Goal: Task Accomplishment & Management: Use online tool/utility

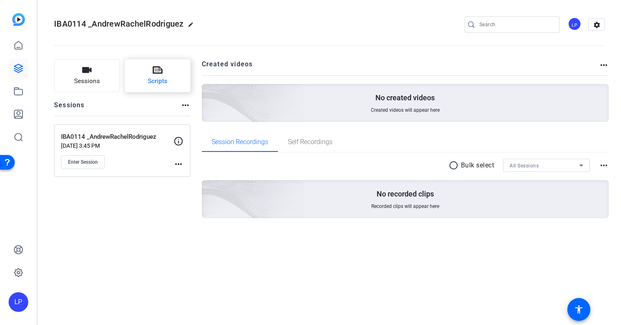
click at [164, 71] on button "Scripts" at bounding box center [158, 75] width 66 height 33
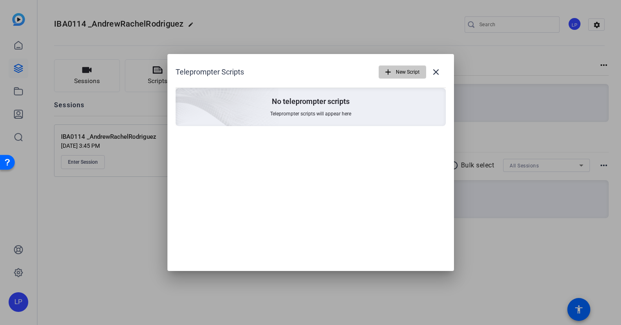
click at [402, 73] on span "New Script" at bounding box center [408, 72] width 24 height 16
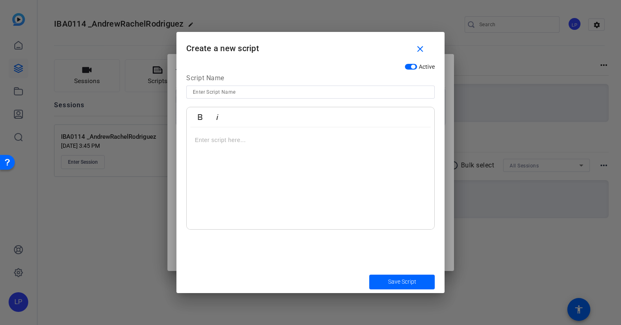
click at [302, 149] on div at bounding box center [311, 178] width 248 height 102
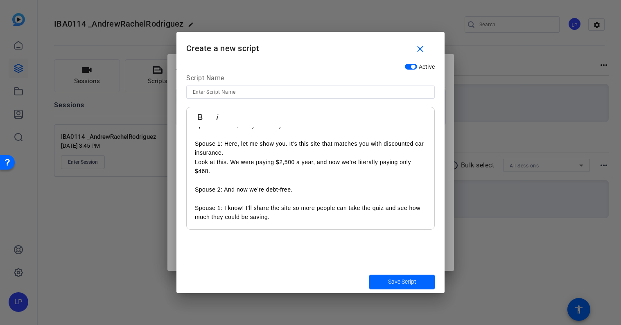
click at [235, 93] on input at bounding box center [311, 92] width 236 height 10
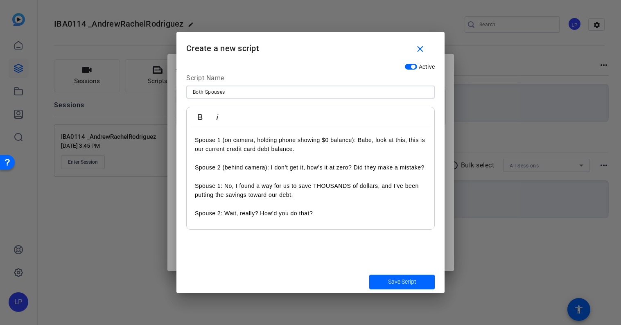
click at [193, 94] on input "Both Spouses" at bounding box center [311, 92] width 236 height 10
type input "Sequence Both Spouses"
click at [225, 161] on p at bounding box center [310, 158] width 231 height 9
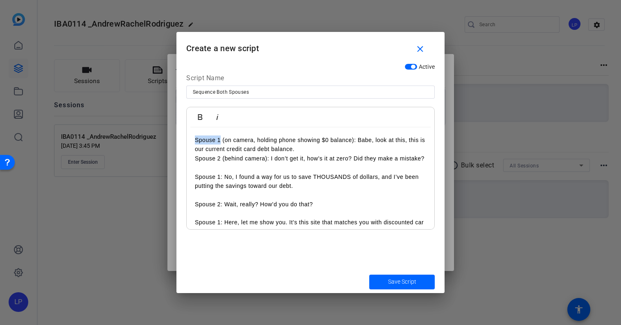
drag, startPoint x: 221, startPoint y: 138, endPoint x: 191, endPoint y: 138, distance: 29.5
click at [191, 138] on div "Spouse 1 (on camera, holding phone showing $0 balance): Babe, look at this, thi…" at bounding box center [311, 217] width 248 height 181
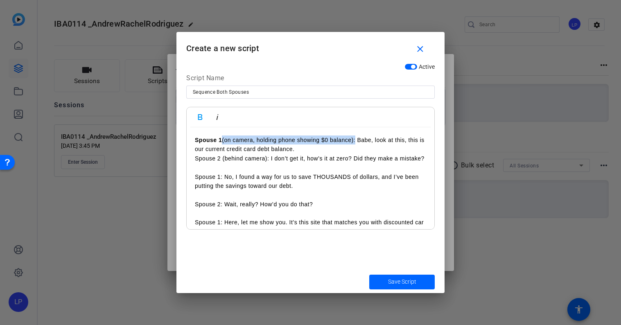
drag, startPoint x: 224, startPoint y: 140, endPoint x: 356, endPoint y: 139, distance: 131.9
click at [356, 139] on p "Spouse 1 (on camera, holding phone showing $0 balance): Babe, look at this, thi…" at bounding box center [310, 145] width 231 height 18
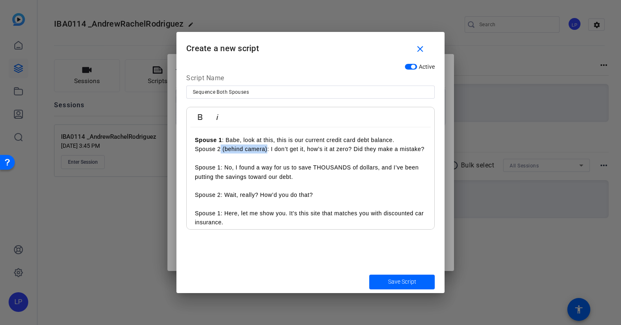
drag, startPoint x: 267, startPoint y: 150, endPoint x: 221, endPoint y: 152, distance: 45.9
click at [221, 152] on p "Spouse 2 (behind camera): I don’t get it, how’s it at zero? Did they make a mis…" at bounding box center [310, 149] width 231 height 9
click at [210, 150] on p "Spouse 2 (behind camera): I don’t get it, how’s it at zero? Did they make a mis…" at bounding box center [310, 149] width 231 height 9
drag, startPoint x: 266, startPoint y: 150, endPoint x: 222, endPoint y: 150, distance: 44.6
click at [222, 150] on p "Spouse 2 (behind camera): I don’t get it, how’s it at zero? Did they make a mis…" at bounding box center [310, 149] width 231 height 9
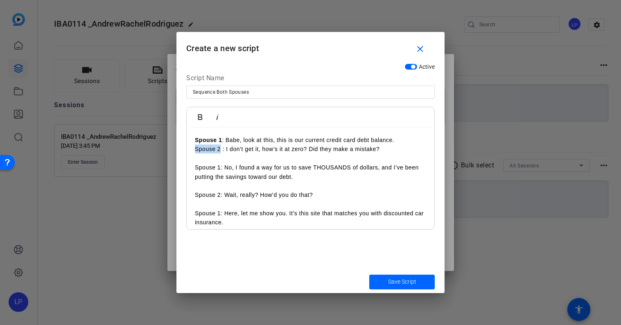
drag, startPoint x: 220, startPoint y: 150, endPoint x: 177, endPoint y: 145, distance: 43.7
click at [177, 145] on div "Active Script Name Sequence Both Spouses Bold Italic Spouse 1 : Babe, look at t…" at bounding box center [311, 164] width 268 height 211
click at [213, 162] on p at bounding box center [310, 158] width 231 height 9
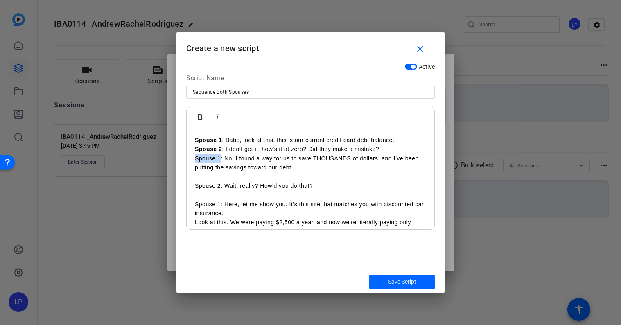
drag, startPoint x: 221, startPoint y: 160, endPoint x: 165, endPoint y: 160, distance: 55.7
click at [165, 160] on div "Teleprompter Scripts add New Script close No teleprompter scripts Teleprompter …" at bounding box center [310, 162] width 621 height 325
click at [232, 173] on p at bounding box center [310, 176] width 231 height 9
drag, startPoint x: 221, startPoint y: 187, endPoint x: 179, endPoint y: 187, distance: 42.6
click at [179, 187] on div "Active Script Name Sequence Both Spouses Bold Italic Spouse 1 : Babe, look at t…" at bounding box center [311, 164] width 268 height 211
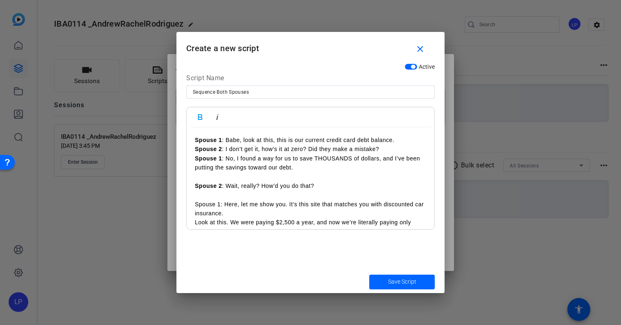
click at [206, 179] on p at bounding box center [310, 176] width 231 height 9
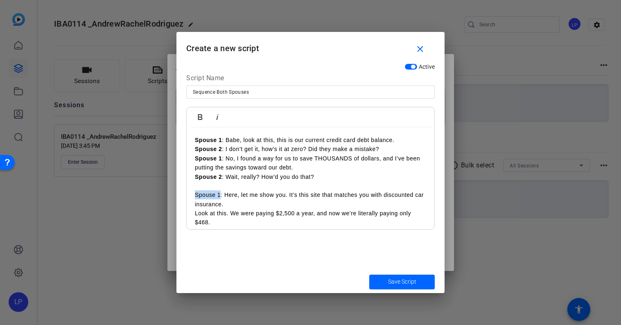
drag, startPoint x: 220, startPoint y: 196, endPoint x: 185, endPoint y: 195, distance: 35.3
click at [185, 195] on div "Active Script Name Sequence Both Spouses Bold Italic Spouse 1 : Babe, look at t…" at bounding box center [311, 164] width 268 height 211
click at [204, 186] on p at bounding box center [310, 185] width 231 height 9
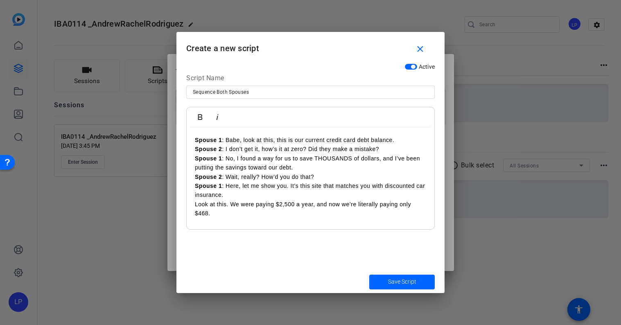
click at [227, 199] on p "Spouse 1 : Here, let me show you. It’s this site that matches you with discount…" at bounding box center [310, 190] width 231 height 18
click at [299, 217] on p "Look at this. We were paying $2,500 a year, and now we’re literally paying only…" at bounding box center [310, 209] width 231 height 18
click at [195, 204] on p "Look at this. We were paying $2,500 a year, and now we’re literally paying only…" at bounding box center [310, 209] width 231 height 18
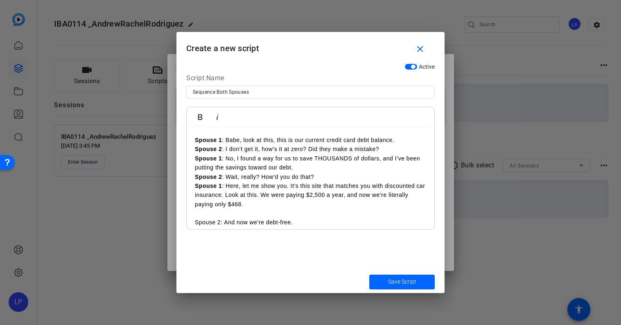
click at [216, 215] on p at bounding box center [310, 213] width 231 height 9
drag, startPoint x: 220, startPoint y: 213, endPoint x: 158, endPoint y: 211, distance: 61.5
click at [158, 211] on div "Teleprompter Scripts add New Script close No teleprompter scripts Teleprompter …" at bounding box center [310, 162] width 621 height 325
click at [317, 214] on p "Spouse 2 : And now we’re debt-free." at bounding box center [310, 213] width 231 height 9
click at [277, 221] on p at bounding box center [310, 222] width 231 height 9
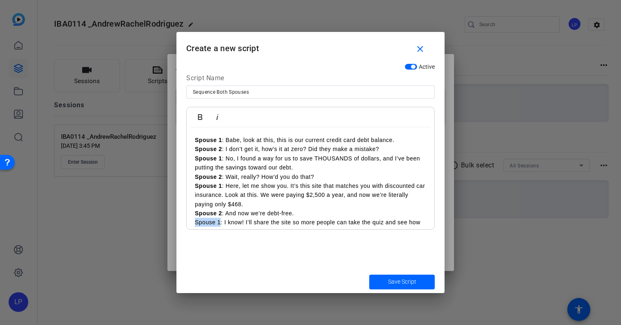
drag, startPoint x: 220, startPoint y: 224, endPoint x: 187, endPoint y: 222, distance: 33.2
click at [187, 222] on div "Spouse 1 : Babe, look at this, this is our current credit card debt balance. Sp…" at bounding box center [311, 185] width 248 height 117
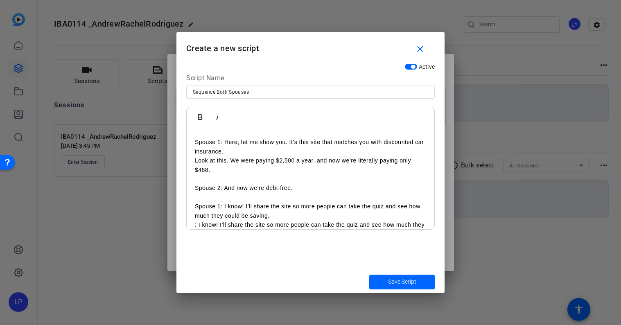
scroll to position [15, 0]
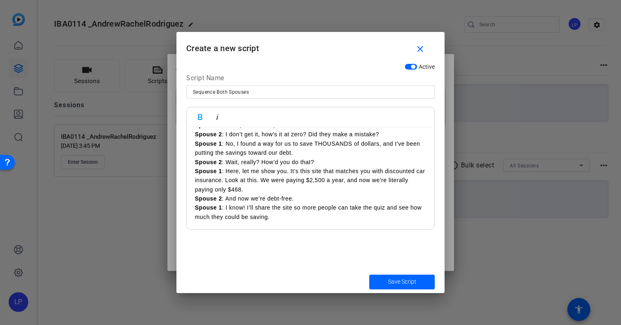
click at [295, 202] on p "Spouse 2 : And now we’re debt-free." at bounding box center [310, 198] width 231 height 9
click at [262, 229] on div "Spouse 1 : Babe, look at this, this is our current credit card debt balance. Sp…" at bounding box center [311, 171] width 248 height 117
click at [243, 227] on div "Spouse 1 : Babe, look at this, this is our current credit card debt balance. Sp…" at bounding box center [311, 171] width 248 height 117
click at [280, 221] on div "Spouse 1 : Babe, look at this, this is our current credit card debt balance. Sp…" at bounding box center [311, 171] width 248 height 117
click at [392, 281] on span "Save Script" at bounding box center [402, 282] width 28 height 9
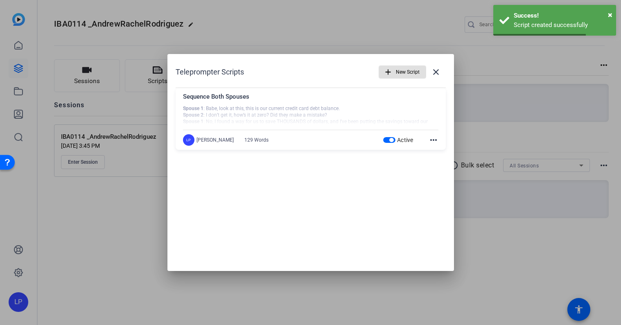
click at [394, 73] on span "button" at bounding box center [402, 72] width 47 height 20
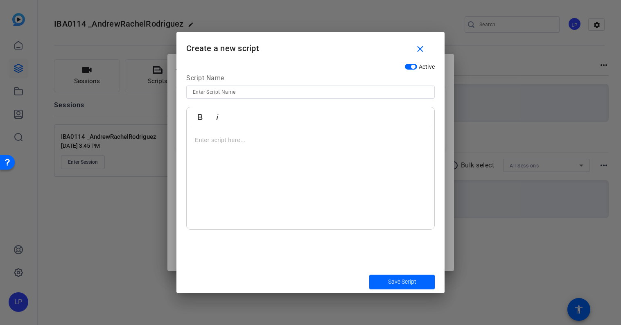
click at [222, 153] on div at bounding box center [311, 178] width 248 height 102
click at [214, 144] on p "My husband found this site and now we’re debt-free!" at bounding box center [310, 140] width 231 height 9
click at [202, 149] on p "My wife found this site and now we’re debt-free!" at bounding box center [310, 149] width 231 height 9
click at [228, 142] on p "My husband found this site and now we’re debt-free!" at bounding box center [310, 140] width 231 height 9
click at [205, 140] on p "My husband/wife) found this site and now we’re debt-free!" at bounding box center [310, 140] width 231 height 9
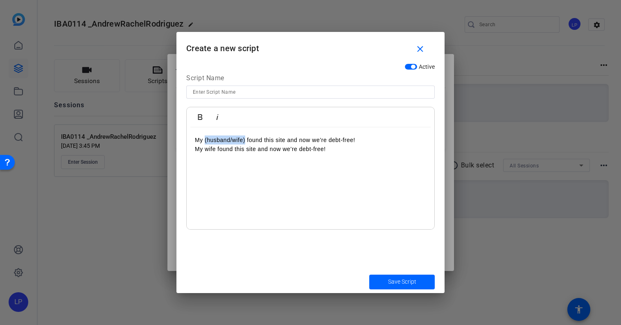
drag, startPoint x: 245, startPoint y: 139, endPoint x: 206, endPoint y: 139, distance: 39.3
click at [205, 140] on p "My (husband/wife) found this site and now we’re debt-free!" at bounding box center [310, 140] width 231 height 9
click at [269, 152] on p "My wife found this site and now we’re debt-free!" at bounding box center [310, 149] width 231 height 9
drag, startPoint x: 336, startPoint y: 149, endPoint x: 137, endPoint y: 149, distance: 198.7
click at [137, 149] on div "Teleprompter Scripts add New Script close Sequence Both Spouses Spouse 1 : Babe…" at bounding box center [310, 162] width 621 height 325
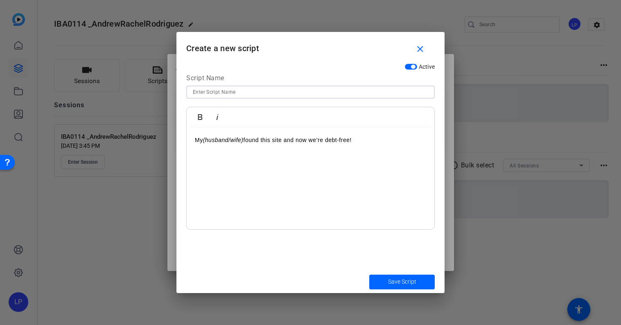
click at [206, 92] on input at bounding box center [311, 92] width 236 height 10
type input "Intro"
click at [405, 282] on span "Save Script" at bounding box center [402, 282] width 28 height 9
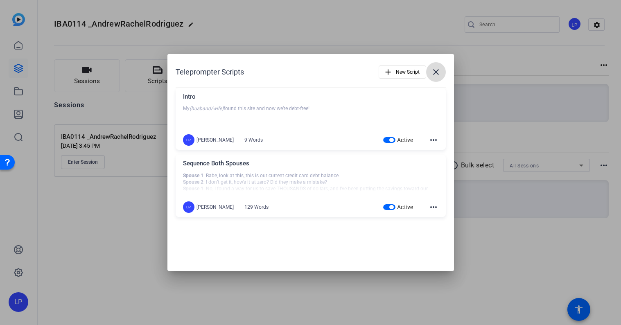
click at [437, 69] on mat-icon "close" at bounding box center [436, 72] width 10 height 10
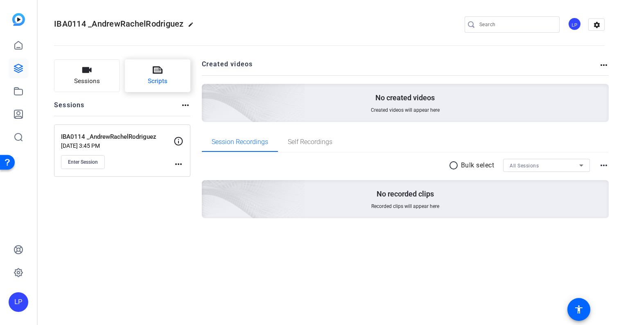
click at [165, 76] on button "Scripts" at bounding box center [158, 75] width 66 height 33
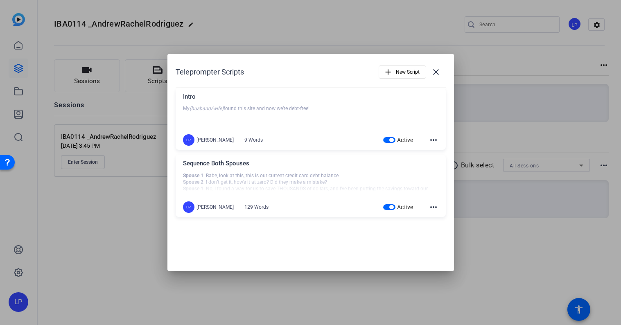
click at [341, 182] on div at bounding box center [311, 182] width 256 height 20
click at [277, 175] on div at bounding box center [311, 182] width 256 height 20
click at [278, 175] on div at bounding box center [311, 182] width 256 height 20
click at [435, 204] on mat-icon "more_horiz" at bounding box center [434, 207] width 10 height 10
click at [439, 217] on span "Edit" at bounding box center [451, 219] width 33 height 10
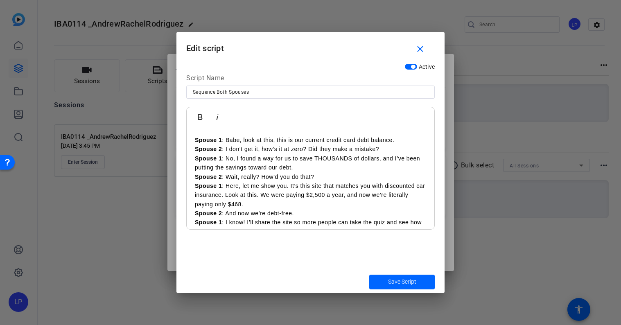
click at [298, 184] on p "Spouse 1 : Here, let me show you. It’s this site that matches you with discount…" at bounding box center [310, 194] width 231 height 27
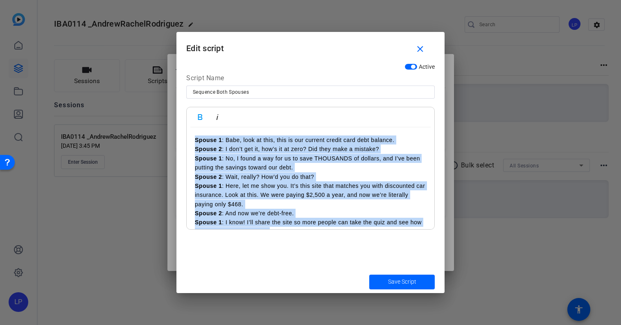
copy div "Spouse 1 : Babe, look at this, this is our current credit card debt balance. Sp…"
click at [421, 47] on mat-icon "close" at bounding box center [420, 49] width 10 height 10
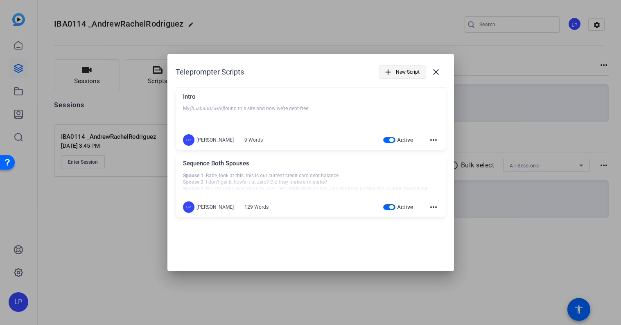
click at [410, 73] on span "New Script" at bounding box center [408, 72] width 24 height 16
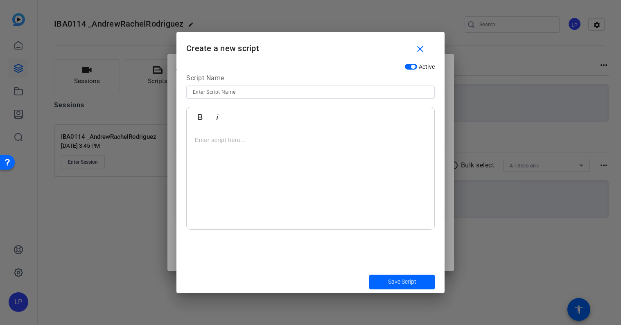
click at [252, 139] on p at bounding box center [310, 140] width 231 height 9
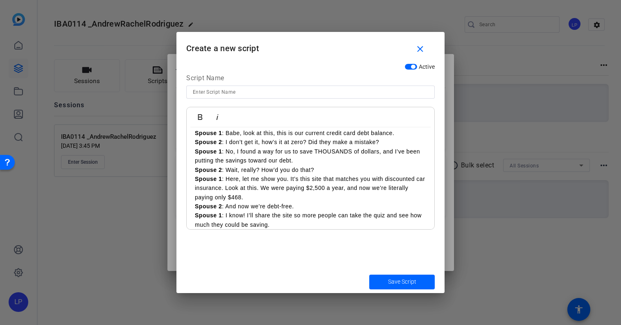
scroll to position [0, 0]
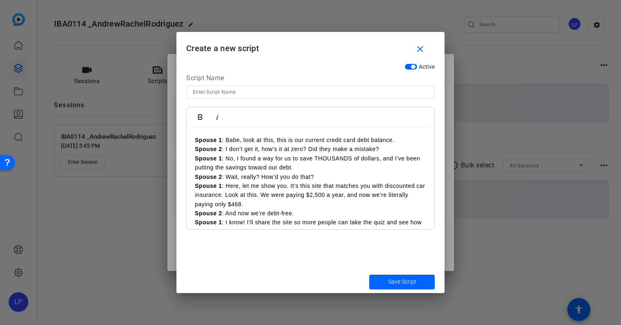
drag, startPoint x: 400, startPoint y: 139, endPoint x: 166, endPoint y: 139, distance: 233.9
click at [166, 139] on div "Teleprompter Scripts add New Script close Intro My (husband/wife) found this si…" at bounding box center [310, 162] width 621 height 325
click at [194, 150] on div "Spouse 2 : I don’t get it, how’s it at zero? Did they make a mistake? Spouse 1 …" at bounding box center [311, 185] width 248 height 117
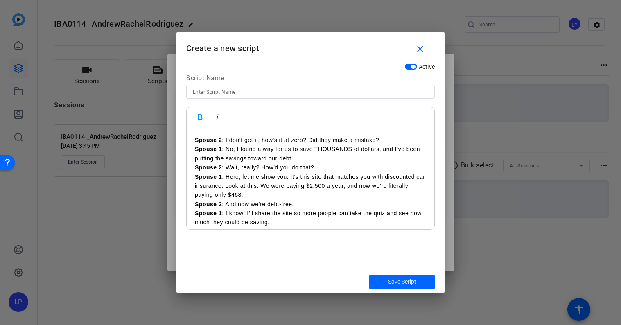
click at [255, 148] on p "Spouse 1 : No, I found a way for us to save THOUSANDS of dollars, and I’ve been…" at bounding box center [310, 154] width 231 height 18
drag, startPoint x: 312, startPoint y: 160, endPoint x: 182, endPoint y: 149, distance: 129.9
click at [182, 149] on div "Active Script Name Bold Italic Spouse 2 : I don’t get it, how’s it at zero? Did…" at bounding box center [311, 164] width 268 height 211
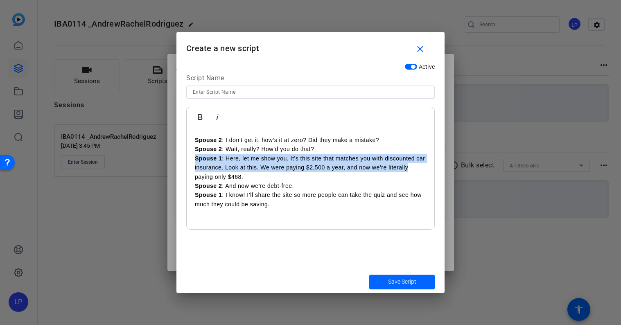
drag, startPoint x: 412, startPoint y: 171, endPoint x: 195, endPoint y: 162, distance: 217.3
click at [195, 162] on p "Spouse 1 : Here, let me show you. It’s this site that matches you with discount…" at bounding box center [310, 167] width 231 height 27
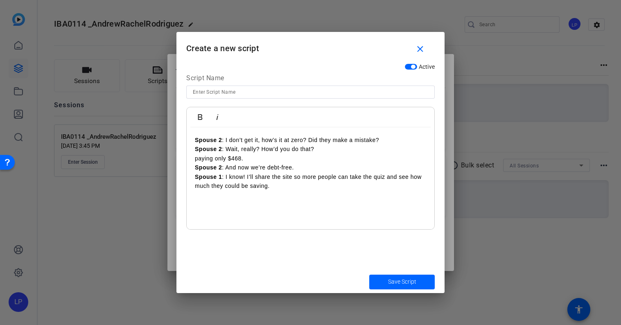
drag, startPoint x: 247, startPoint y: 161, endPoint x: 178, endPoint y: 161, distance: 69.2
click at [178, 161] on div "Active Script Name Bold Italic Spouse 2 : I don’t get it, how’s it at zero? Did…" at bounding box center [311, 164] width 268 height 211
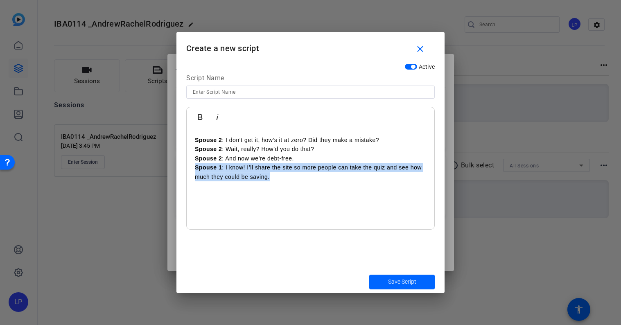
drag, startPoint x: 285, startPoint y: 183, endPoint x: 173, endPoint y: 166, distance: 112.6
click at [173, 166] on div "Teleprompter Scripts add New Script close Intro My (husband/wife) found this si…" at bounding box center [310, 162] width 621 height 325
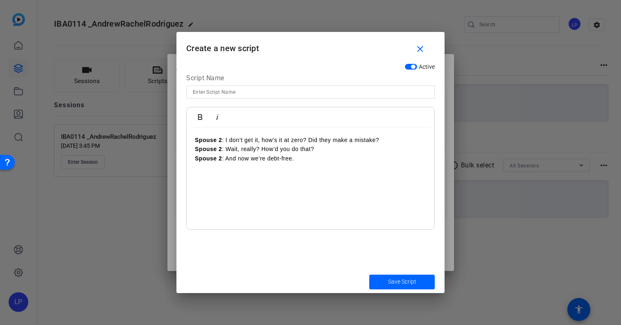
click at [211, 93] on input at bounding box center [311, 92] width 236 height 10
type input "Sequence Spouse 2 Only"
click at [410, 279] on span "Save Script" at bounding box center [402, 282] width 28 height 9
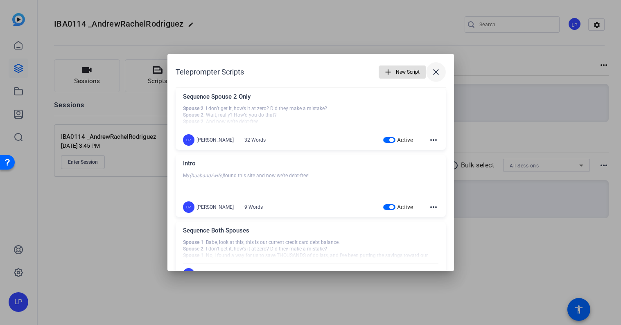
click at [438, 66] on span at bounding box center [436, 72] width 20 height 20
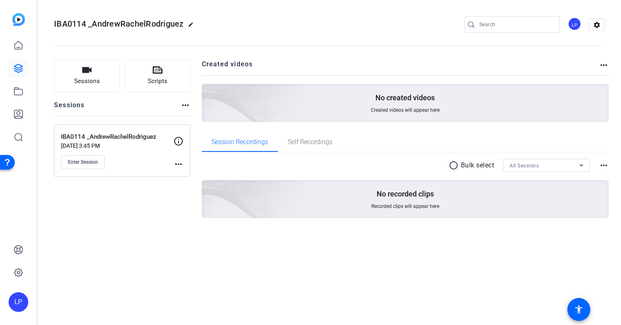
click at [200, 230] on div "Sessions Scripts Sessions more_horiz IBA0114 _AndrewRachelRodriguez Sep 08, 202…" at bounding box center [330, 152] width 584 height 206
click at [180, 165] on mat-icon "more_horiz" at bounding box center [179, 164] width 10 height 10
click at [177, 143] on div at bounding box center [310, 162] width 621 height 325
click at [177, 143] on icon at bounding box center [179, 141] width 10 height 10
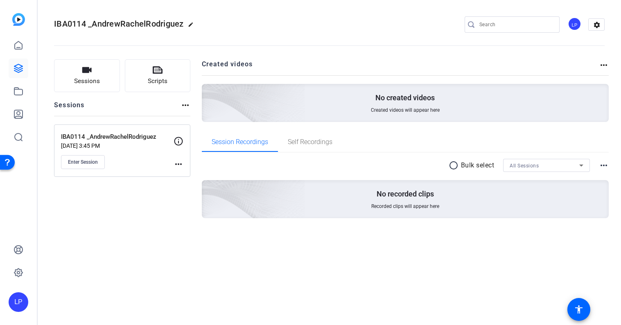
click at [181, 164] on mat-icon "more_horiz" at bounding box center [179, 164] width 10 height 10
click at [190, 176] on span "Edit Session" at bounding box center [198, 176] width 37 height 10
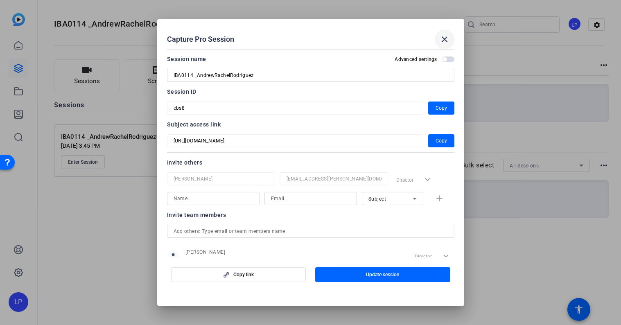
click at [450, 37] on span at bounding box center [445, 39] width 20 height 20
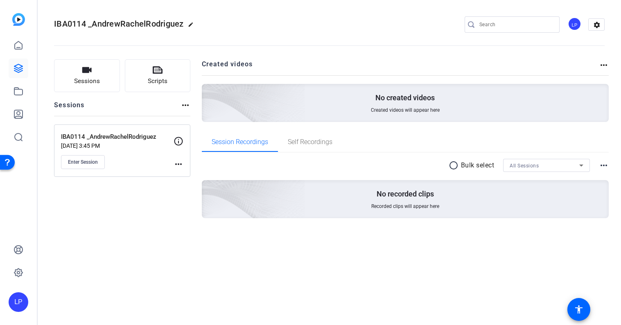
click at [82, 214] on div "Sessions Scripts Sessions more_horiz IBA0114 _AndrewRachelRodriguez Sep 08, 202…" at bounding box center [122, 151] width 136 height 185
click at [87, 161] on span "Enter Session" at bounding box center [83, 162] width 30 height 7
click at [94, 159] on span "Enter Session" at bounding box center [83, 162] width 30 height 7
click at [175, 159] on mat-icon "more_horiz" at bounding box center [179, 164] width 10 height 10
click at [187, 177] on span "Edit Session" at bounding box center [198, 176] width 37 height 10
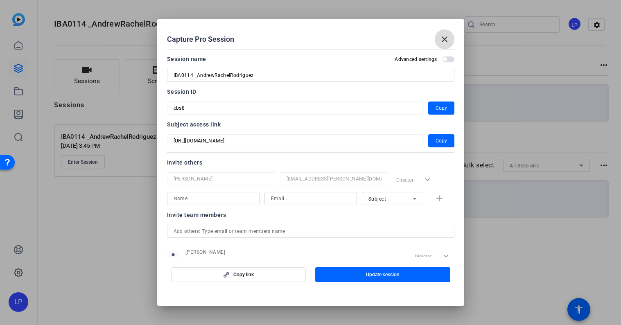
click at [445, 31] on span at bounding box center [445, 39] width 20 height 20
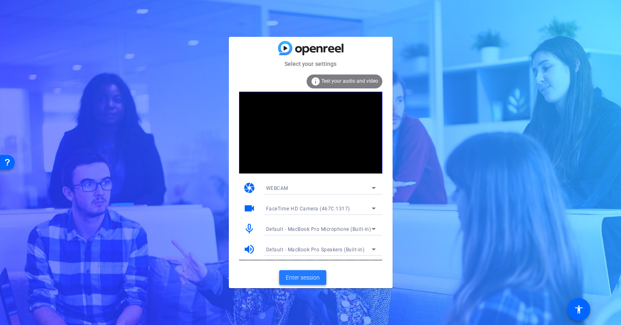
click at [306, 276] on span "Enter session" at bounding box center [303, 278] width 34 height 9
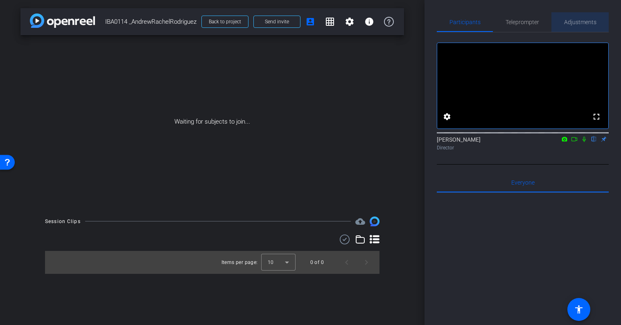
click at [575, 15] on span "Adjustments" at bounding box center [580, 22] width 32 height 20
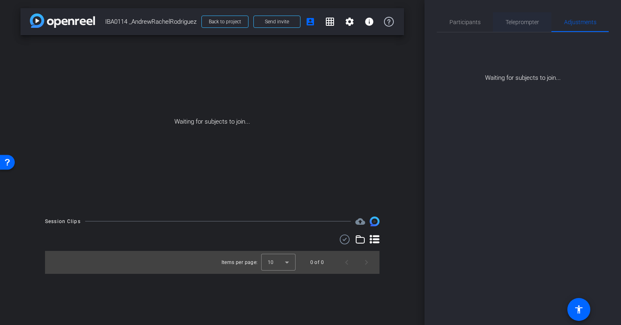
click at [532, 26] on span "Teleprompter" at bounding box center [523, 22] width 34 height 20
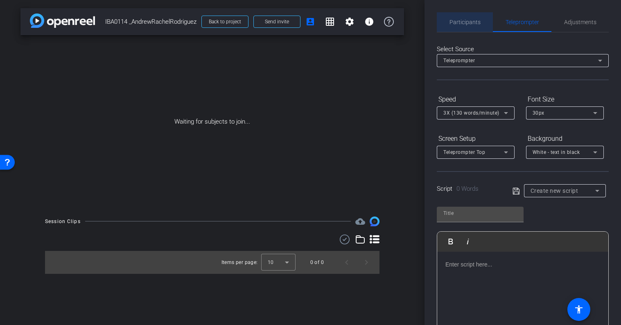
click at [470, 21] on span "Participants" at bounding box center [465, 22] width 31 height 6
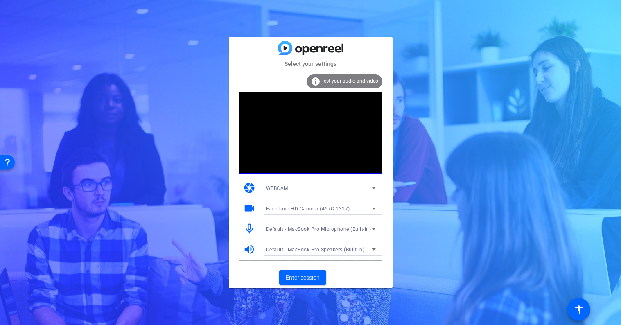
click at [301, 229] on span "Default - MacBook Pro Microphone (Built-in)" at bounding box center [318, 230] width 105 height 6
click at [303, 231] on div at bounding box center [310, 162] width 621 height 325
click at [301, 250] on span "Default - MacBook Pro Speakers (Built-in)" at bounding box center [315, 250] width 99 height 6
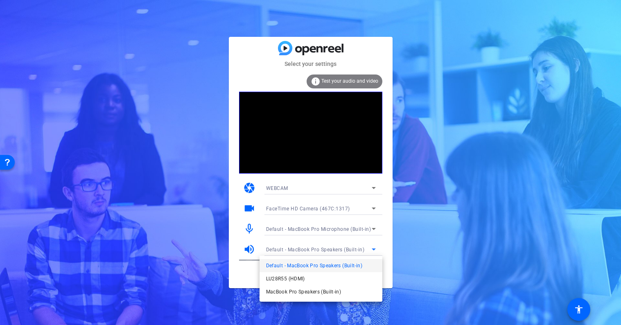
click at [311, 251] on div at bounding box center [310, 162] width 621 height 325
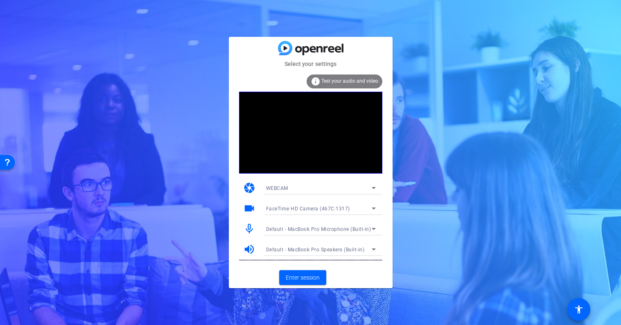
click at [321, 81] on mat-icon "info" at bounding box center [316, 82] width 10 height 10
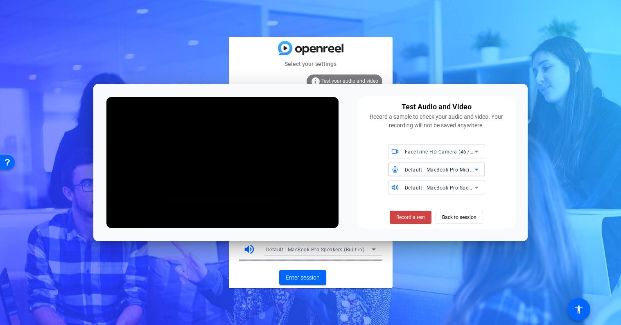
click at [449, 168] on span "Default - MacBook Pro Microphone (Built-in)" at bounding box center [457, 169] width 105 height 7
click at [448, 167] on div at bounding box center [310, 162] width 621 height 325
click at [451, 217] on span "Back to session" at bounding box center [459, 218] width 34 height 16
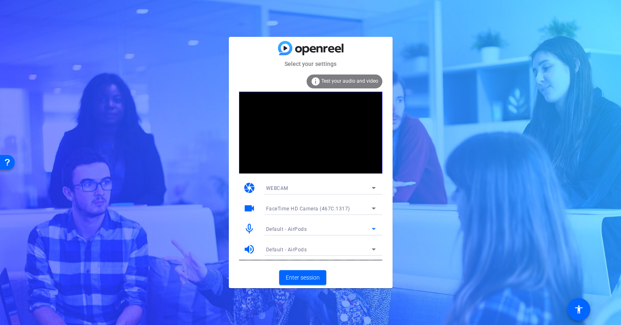
click at [313, 229] on div "Default - AirPods" at bounding box center [319, 229] width 106 height 10
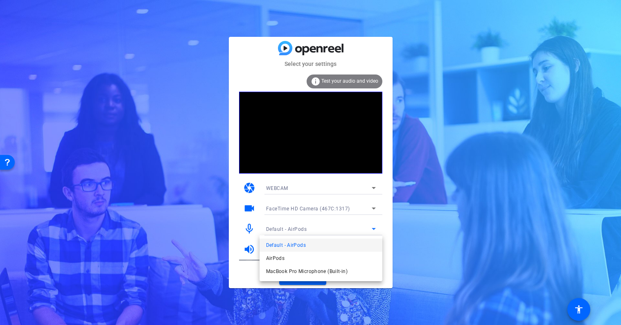
click at [313, 229] on div at bounding box center [310, 162] width 621 height 325
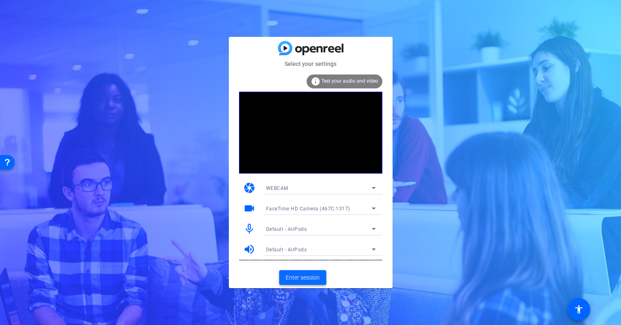
click at [308, 280] on span "Enter session" at bounding box center [303, 278] width 34 height 9
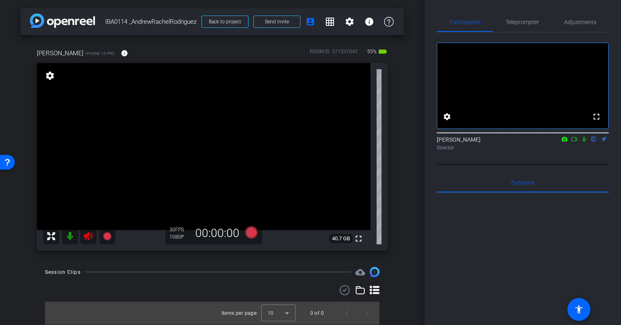
click at [84, 236] on icon at bounding box center [89, 236] width 10 height 10
click at [88, 236] on icon at bounding box center [88, 236] width 9 height 8
click at [578, 21] on span "Adjustments" at bounding box center [580, 22] width 32 height 6
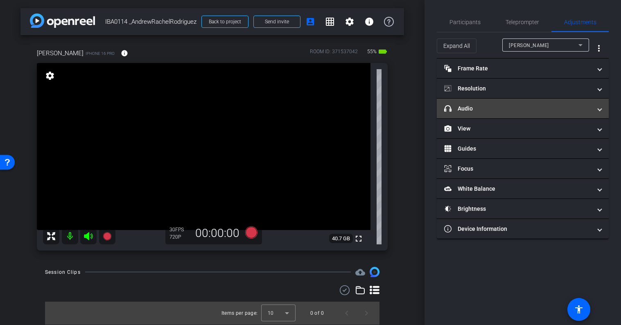
click at [498, 106] on mat-panel-title "headphone icon Audio" at bounding box center [517, 108] width 147 height 9
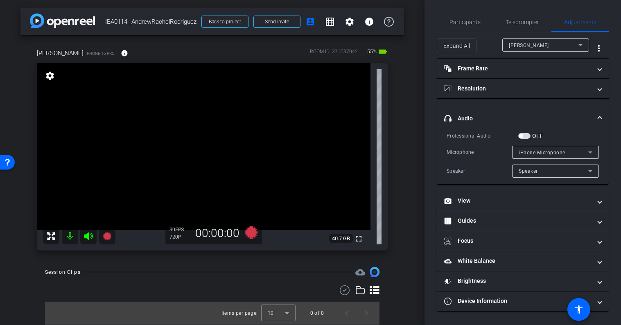
click at [498, 107] on mat-expansion-panel-header "headphone icon Audio" at bounding box center [523, 118] width 172 height 26
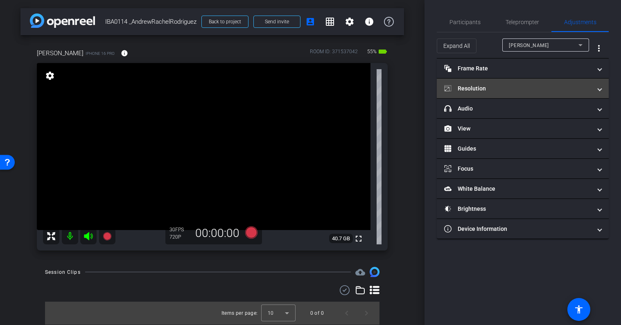
click at [496, 91] on mat-panel-title "Resolution" at bounding box center [517, 88] width 147 height 9
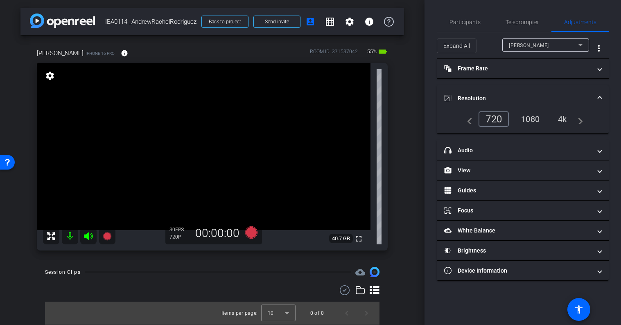
click at [496, 91] on mat-expansion-panel-header "Resolution" at bounding box center [523, 98] width 172 height 26
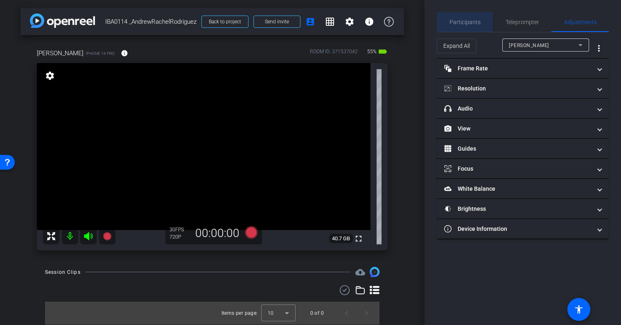
click at [471, 23] on span "Participants" at bounding box center [465, 22] width 31 height 6
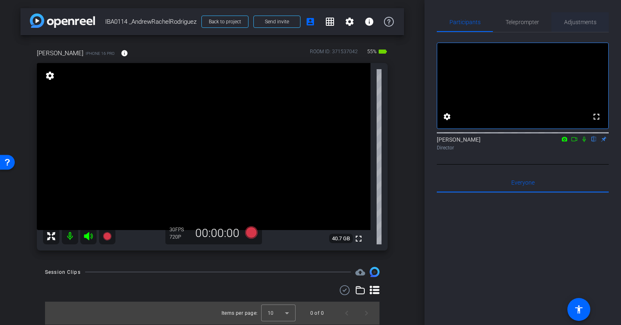
click at [564, 19] on span "Adjustments" at bounding box center [580, 22] width 32 height 6
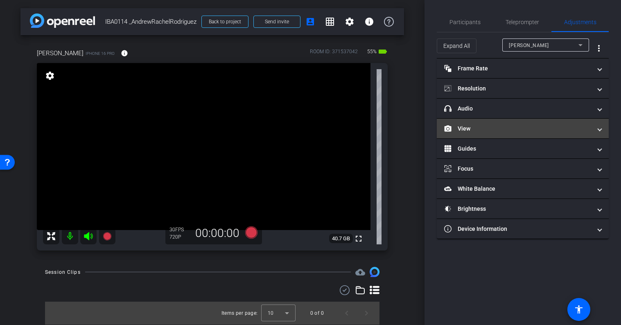
click at [491, 125] on mat-panel-title "View" at bounding box center [517, 129] width 147 height 9
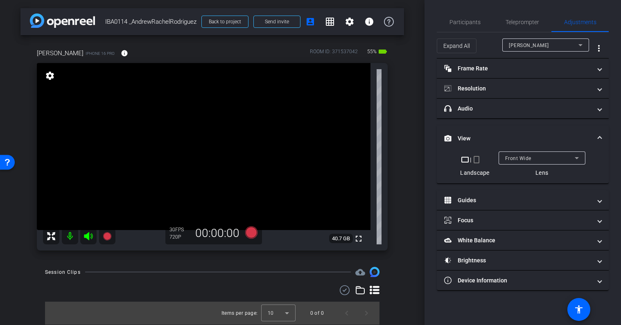
click at [478, 161] on mat-icon "crop_portrait" at bounding box center [477, 160] width 10 height 10
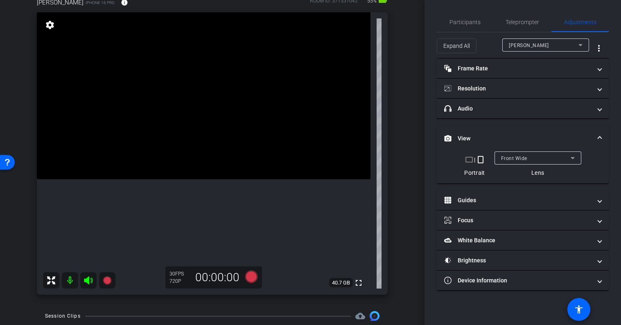
scroll to position [48, 0]
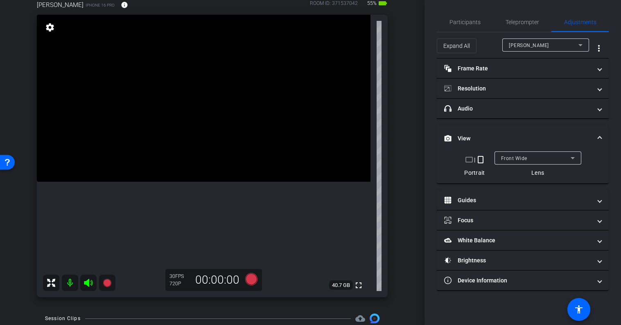
click at [484, 133] on mat-expansion-panel-header "View" at bounding box center [523, 138] width 172 height 26
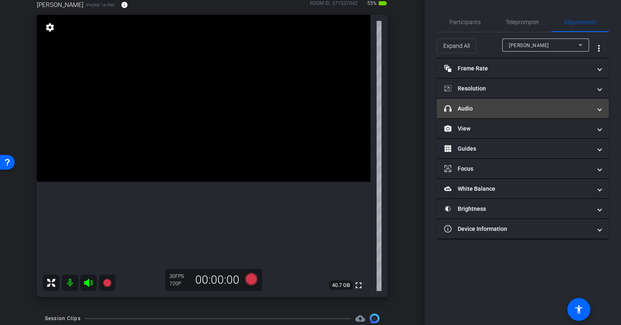
click at [501, 112] on mat-panel-title "headphone icon Audio" at bounding box center [517, 108] width 147 height 9
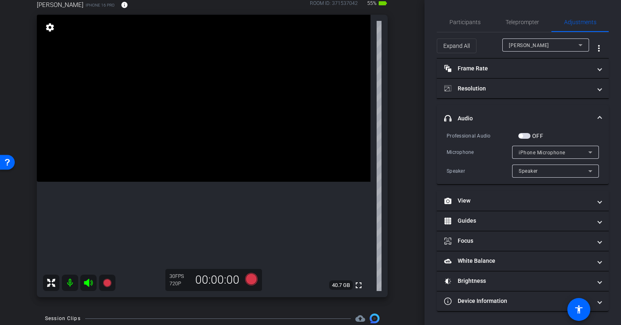
click at [524, 114] on mat-panel-title "headphone icon Audio" at bounding box center [517, 118] width 147 height 9
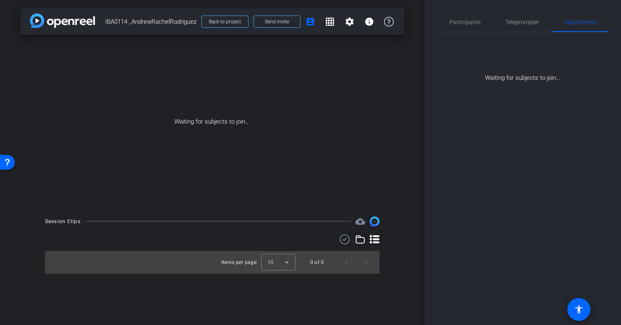
scroll to position [0, 0]
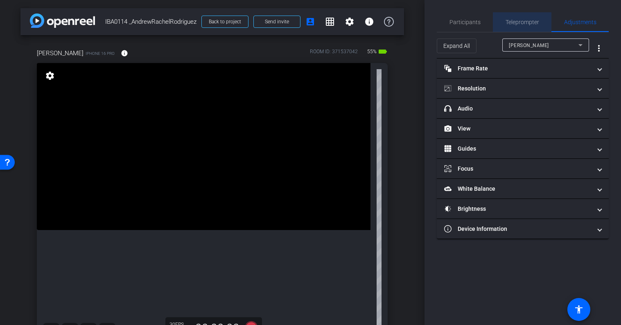
click at [532, 23] on span "Teleprompter" at bounding box center [523, 22] width 34 height 6
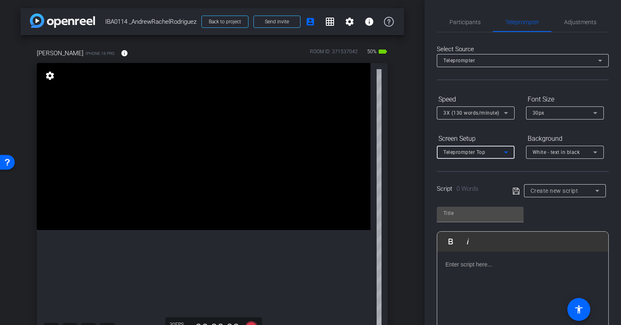
click at [495, 153] on div "Teleprompter Top" at bounding box center [474, 152] width 61 height 10
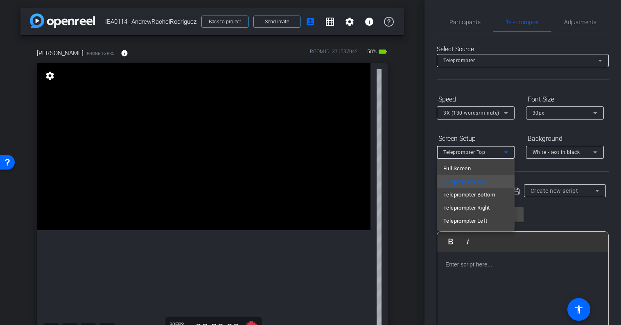
click at [495, 153] on div at bounding box center [310, 162] width 621 height 325
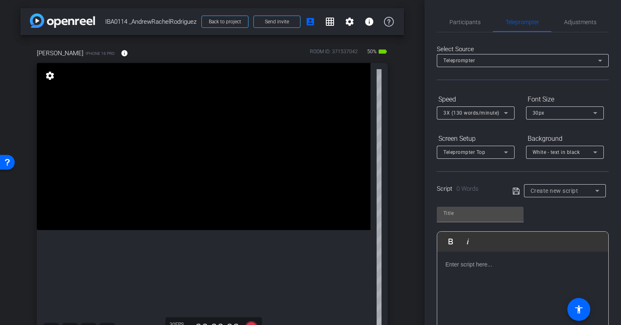
click at [520, 62] on div "Teleprompter" at bounding box center [521, 60] width 155 height 10
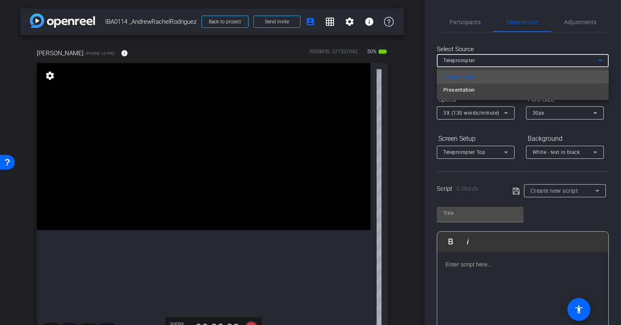
click at [520, 62] on div at bounding box center [310, 162] width 621 height 325
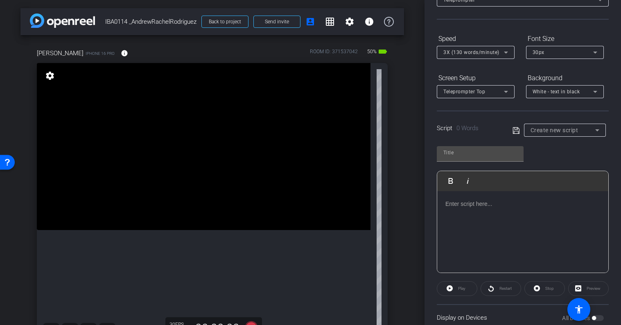
scroll to position [63, 0]
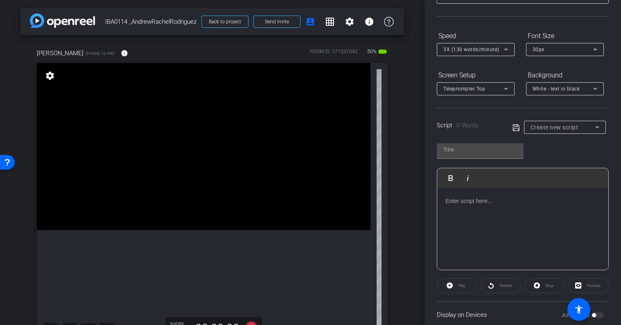
click at [542, 126] on span "Create new script" at bounding box center [555, 127] width 48 height 7
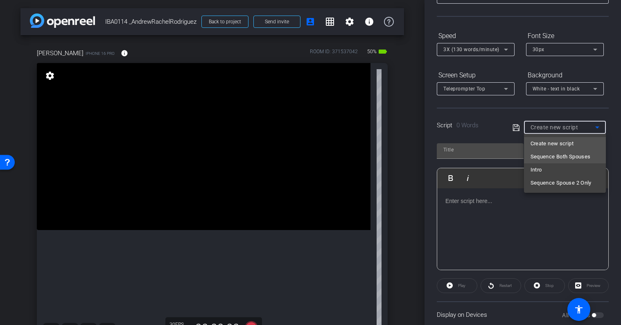
click at [549, 155] on span "Sequence Both Spouses" at bounding box center [561, 157] width 60 height 10
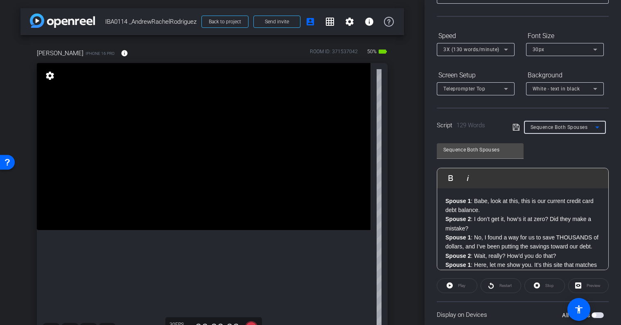
click at [546, 127] on span "Sequence Both Spouses" at bounding box center [559, 128] width 57 height 6
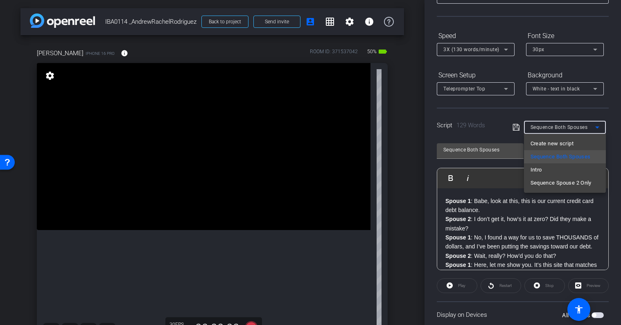
click at [562, 122] on div at bounding box center [310, 162] width 621 height 325
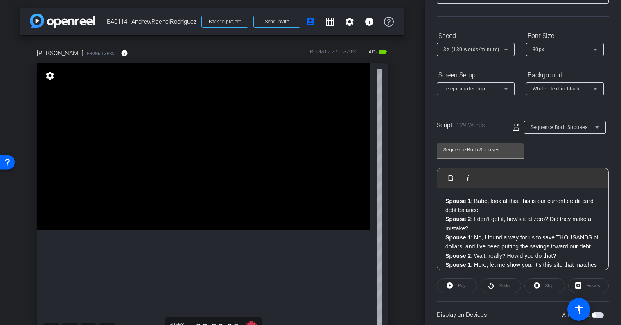
click at [460, 286] on div "Play" at bounding box center [457, 286] width 41 height 15
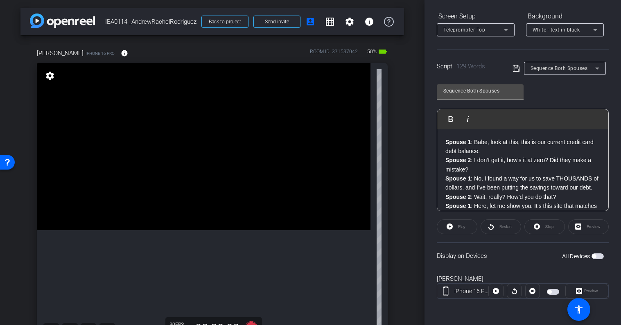
click at [599, 256] on span "button" at bounding box center [598, 257] width 12 height 6
click at [453, 226] on icon at bounding box center [450, 227] width 6 height 10
click at [453, 227] on span at bounding box center [457, 227] width 41 height 20
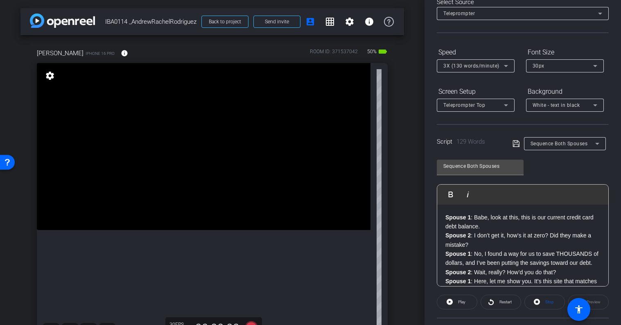
scroll to position [0, 0]
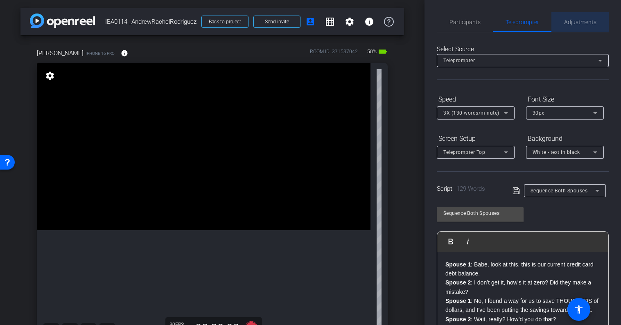
click at [575, 21] on span "Adjustments" at bounding box center [580, 22] width 32 height 6
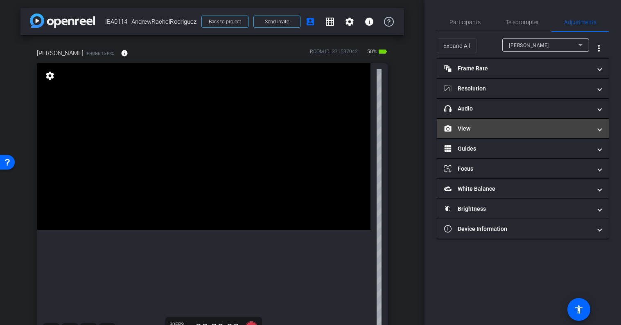
click at [485, 125] on mat-panel-title "View" at bounding box center [517, 129] width 147 height 9
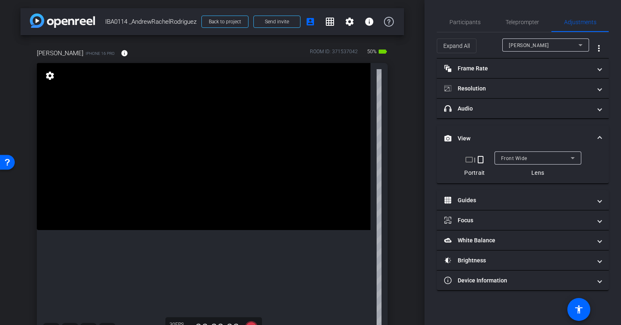
click at [490, 131] on mat-expansion-panel-header "View" at bounding box center [523, 138] width 172 height 26
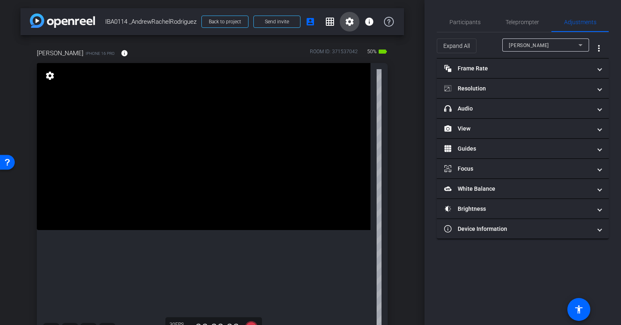
click at [349, 25] on mat-icon "settings" at bounding box center [350, 22] width 10 height 10
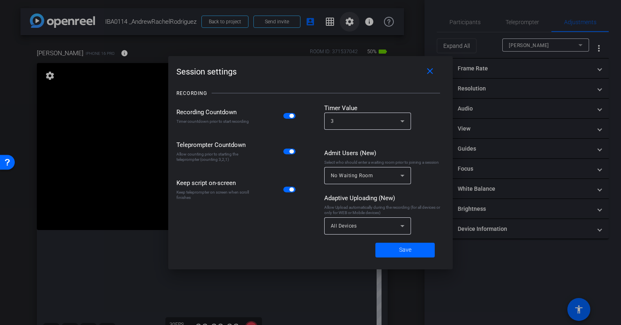
click at [349, 25] on div at bounding box center [310, 162] width 621 height 325
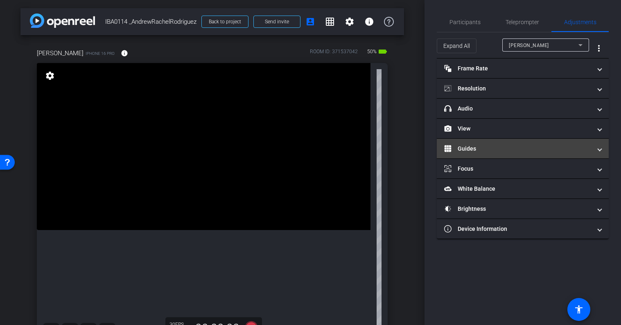
click at [481, 146] on mat-panel-title "Guides" at bounding box center [517, 149] width 147 height 9
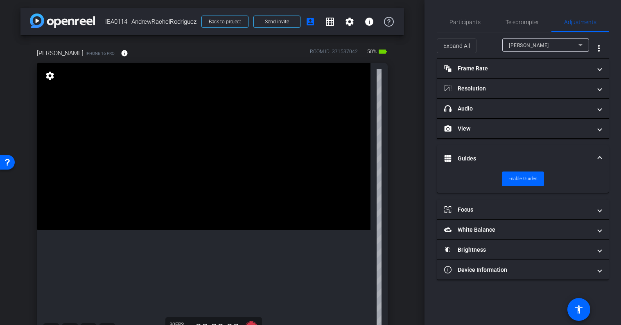
click at [481, 146] on mat-expansion-panel-header "Guides" at bounding box center [523, 158] width 172 height 26
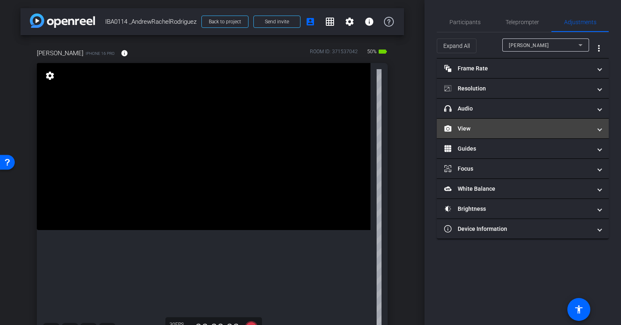
click at [481, 130] on mat-panel-title "View" at bounding box center [517, 129] width 147 height 9
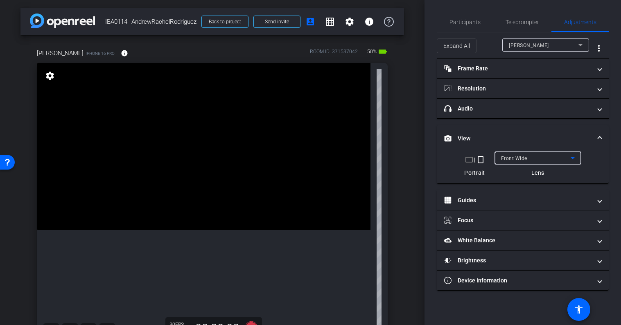
click at [534, 157] on div "Front Wide" at bounding box center [536, 158] width 70 height 10
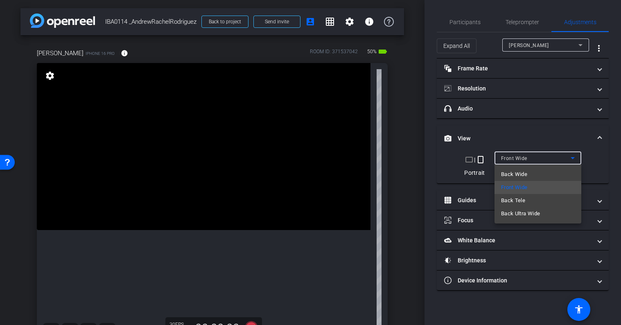
click at [526, 142] on div at bounding box center [310, 162] width 621 height 325
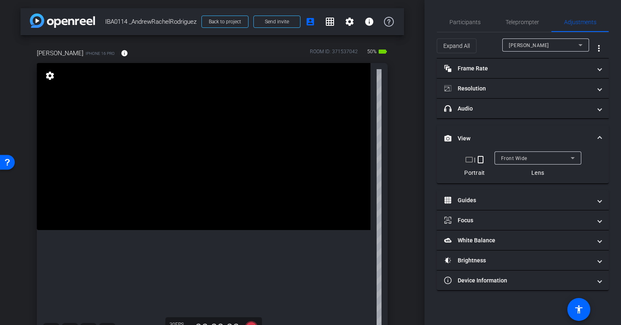
click at [522, 134] on mat-panel-title "View" at bounding box center [517, 138] width 147 height 9
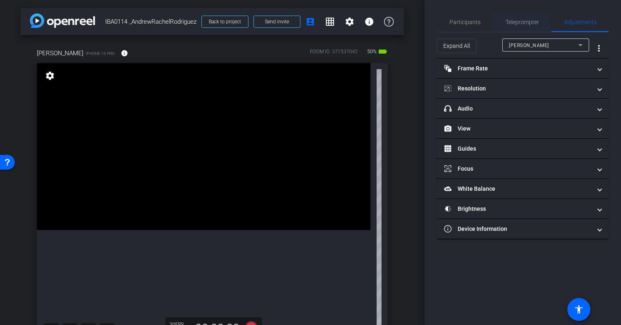
click at [519, 23] on span "Teleprompter" at bounding box center [523, 22] width 34 height 6
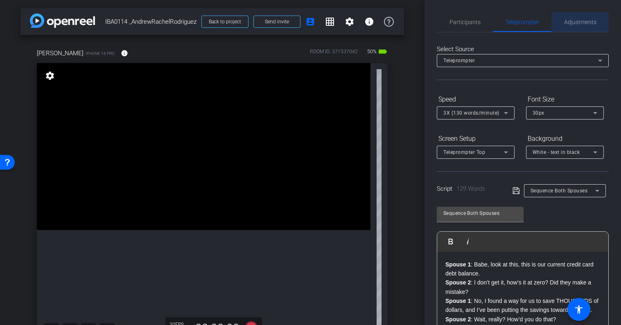
click at [584, 25] on span "Adjustments" at bounding box center [580, 22] width 32 height 6
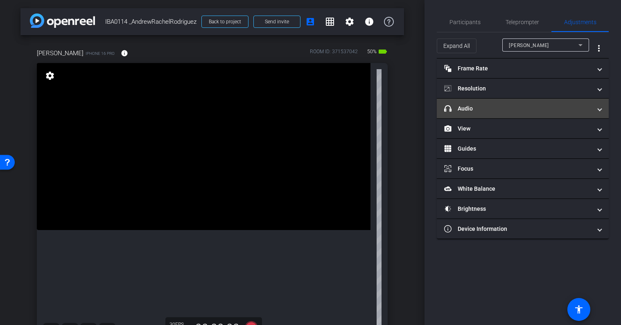
click at [480, 108] on mat-panel-title "headphone icon Audio" at bounding box center [517, 108] width 147 height 9
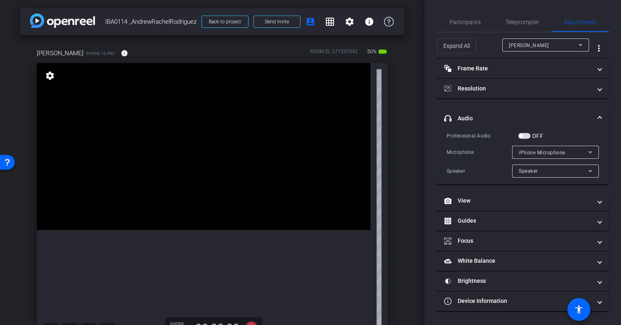
click at [522, 110] on mat-expansion-panel-header "headphone icon Audio" at bounding box center [523, 118] width 172 height 26
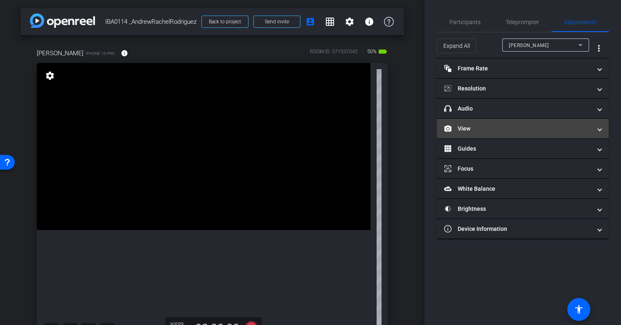
click at [504, 125] on mat-panel-title "View" at bounding box center [517, 129] width 147 height 9
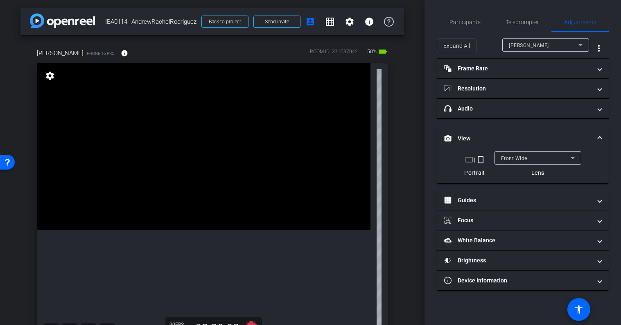
click at [513, 159] on span "Front Wide" at bounding box center [514, 159] width 26 height 6
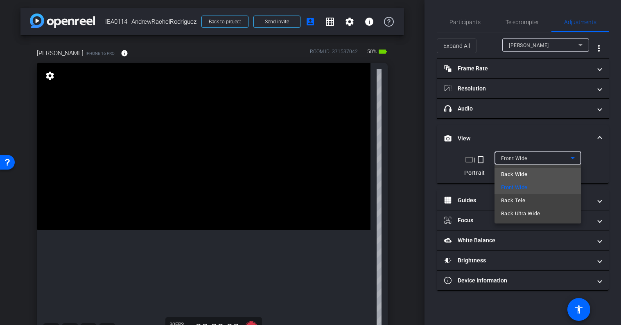
click at [518, 173] on span "Back Wide" at bounding box center [514, 175] width 26 height 10
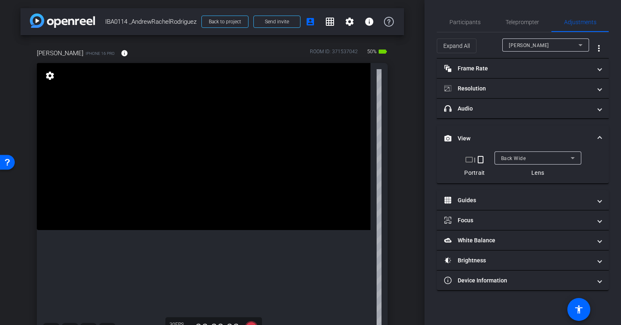
click at [518, 136] on mat-panel-title "View" at bounding box center [517, 138] width 147 height 9
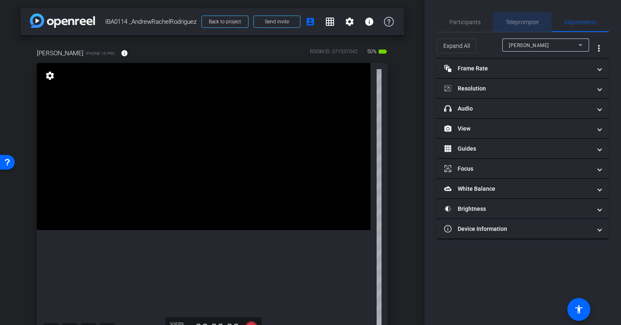
click at [528, 20] on span "Teleprompter" at bounding box center [523, 22] width 34 height 6
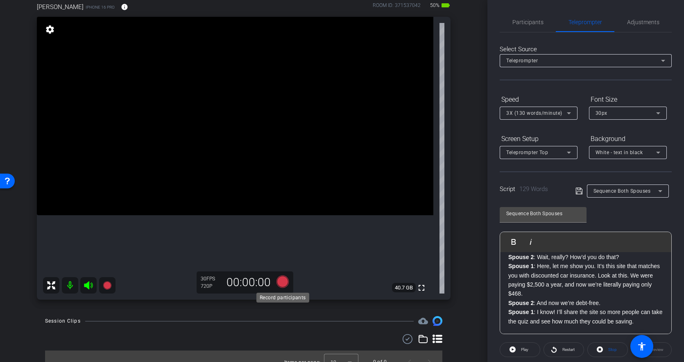
scroll to position [58, 0]
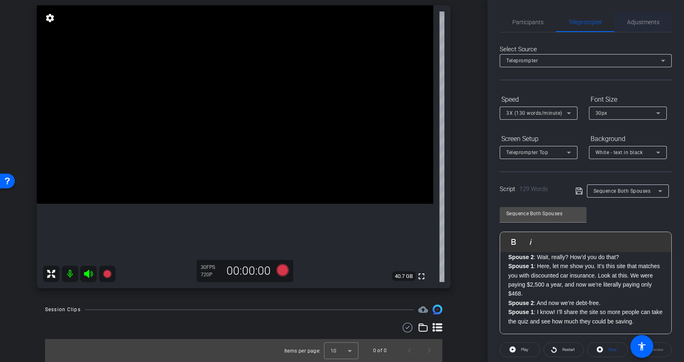
click at [621, 20] on span "Adjustments" at bounding box center [643, 22] width 32 height 6
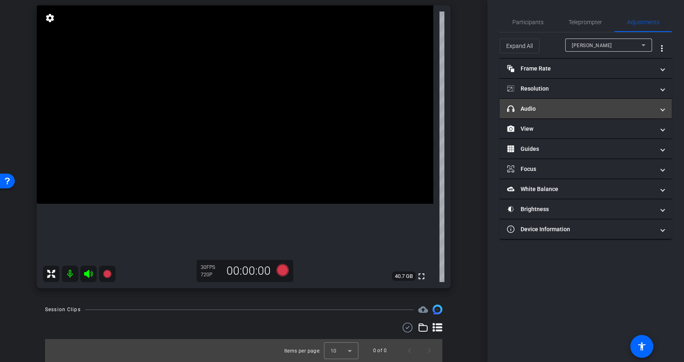
click at [560, 110] on mat-panel-title "headphone icon Audio" at bounding box center [580, 108] width 147 height 9
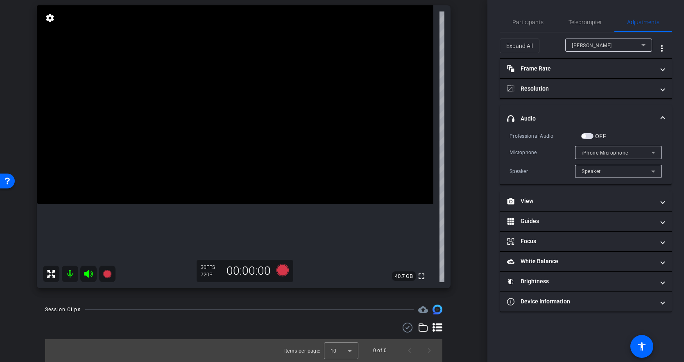
click at [591, 136] on span "button" at bounding box center [587, 136] width 12 height 6
click at [593, 23] on span "Teleprompter" at bounding box center [586, 22] width 34 height 6
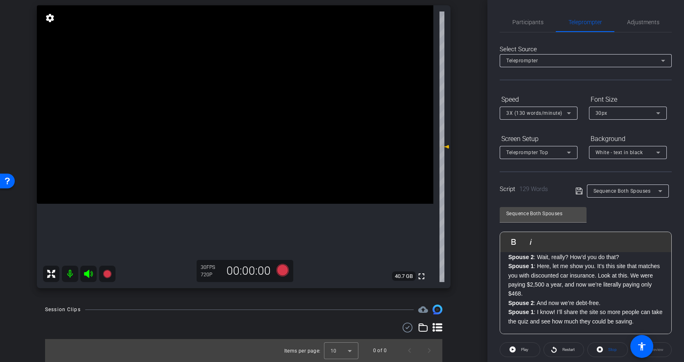
scroll to position [0, 0]
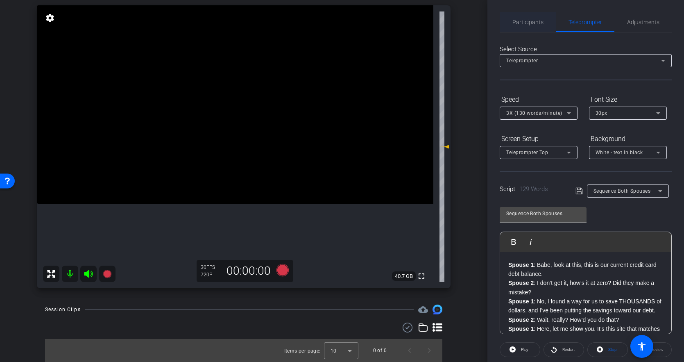
click at [532, 30] on span "Participants" at bounding box center [527, 22] width 31 height 20
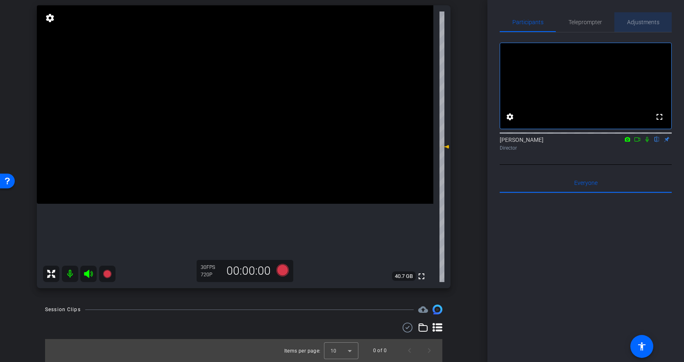
click at [621, 26] on span "Adjustments" at bounding box center [643, 22] width 32 height 20
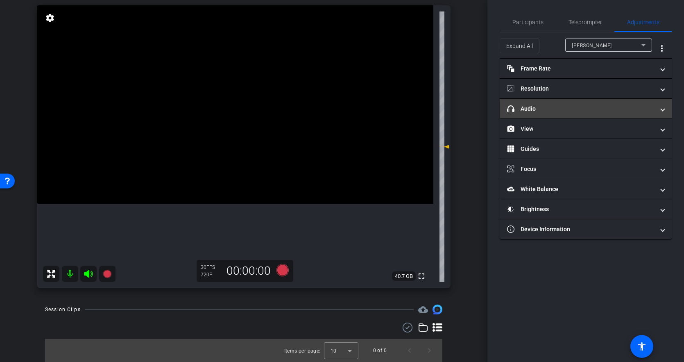
click at [553, 110] on mat-panel-title "headphone icon Audio" at bounding box center [580, 108] width 147 height 9
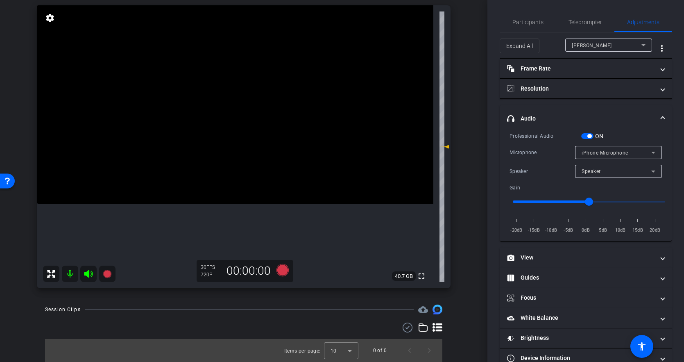
click at [589, 136] on span "button" at bounding box center [589, 136] width 4 height 4
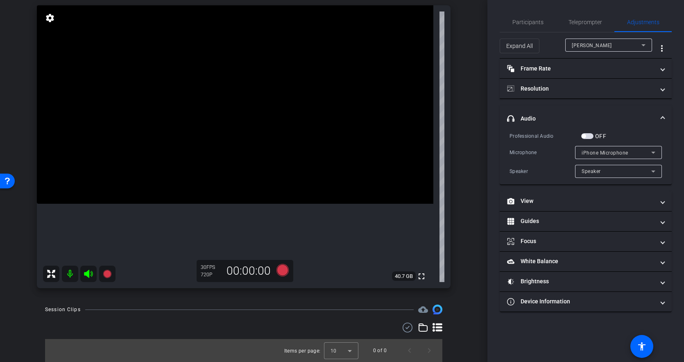
click at [588, 136] on span "button" at bounding box center [587, 136] width 12 height 6
click at [281, 269] on icon at bounding box center [282, 270] width 12 height 12
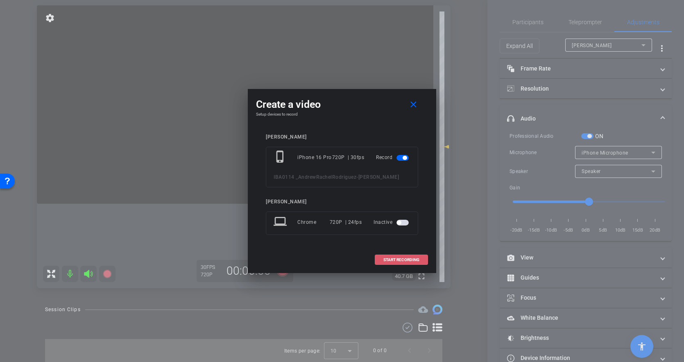
click at [407, 263] on span at bounding box center [401, 260] width 52 height 20
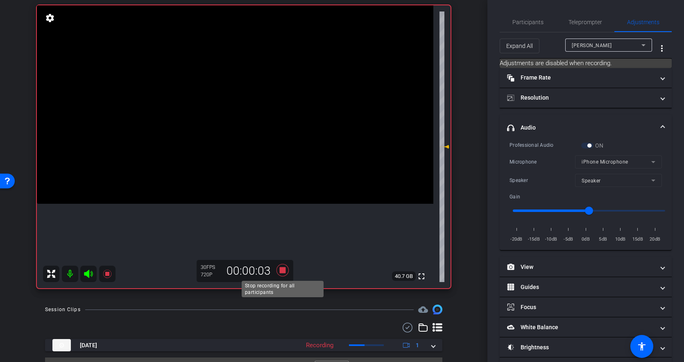
click at [284, 266] on icon at bounding box center [283, 270] width 20 height 15
click at [586, 147] on div "Professional Audio ON Microphone iPhone Microphone Speaker Speaker Gain -20dB -…" at bounding box center [586, 192] width 152 height 103
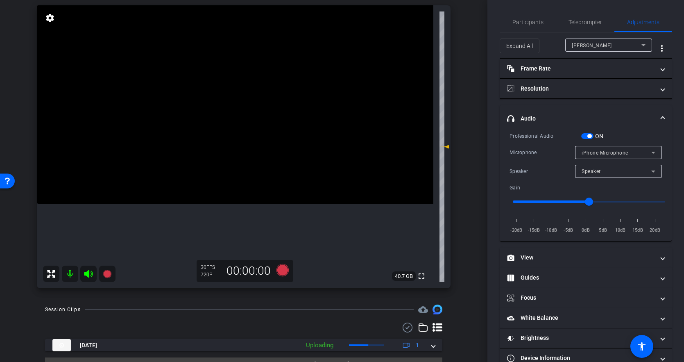
click at [588, 134] on span "button" at bounding box center [589, 136] width 4 height 4
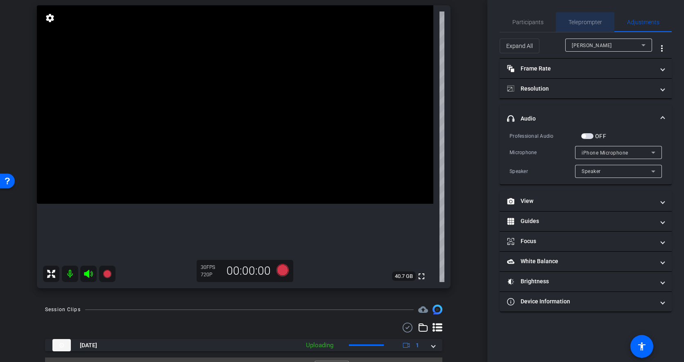
click at [586, 19] on span "Teleprompter" at bounding box center [586, 22] width 34 height 6
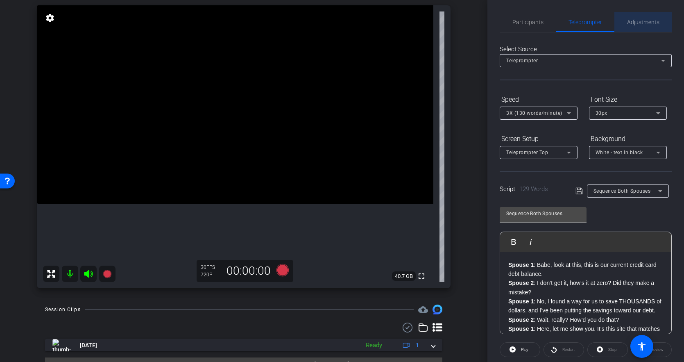
click at [621, 25] on span "Adjustments" at bounding box center [643, 22] width 32 height 6
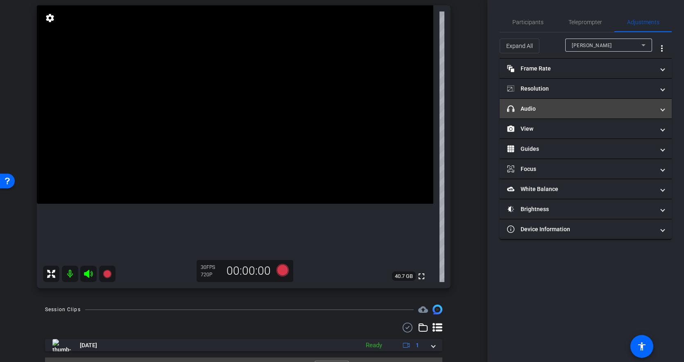
click at [577, 112] on mat-panel-title "headphone icon Audio" at bounding box center [580, 108] width 147 height 9
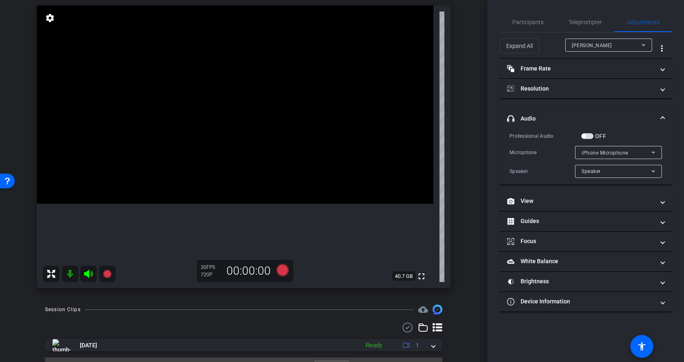
click at [590, 136] on span "button" at bounding box center [587, 136] width 12 height 6
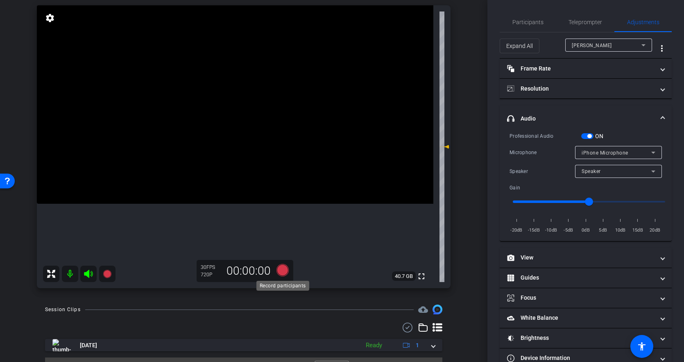
click at [284, 269] on icon at bounding box center [282, 270] width 12 height 12
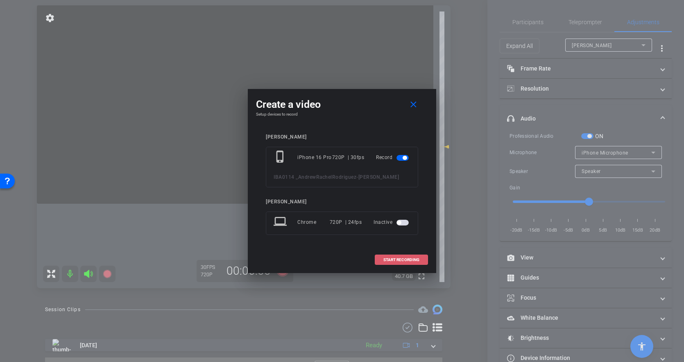
click at [406, 261] on span "START RECORDING" at bounding box center [401, 260] width 36 height 4
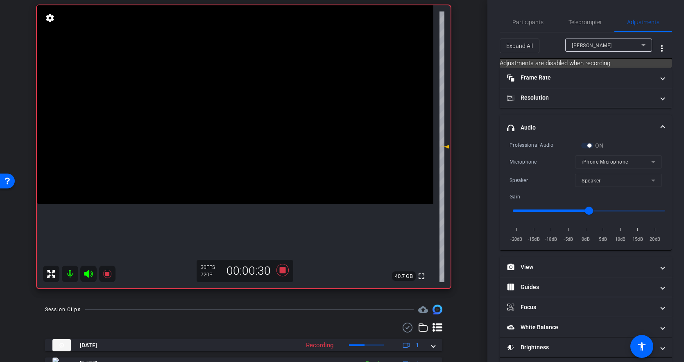
click at [587, 146] on div "ON" at bounding box center [592, 145] width 23 height 8
click at [586, 146] on div "ON" at bounding box center [592, 145] width 23 height 8
click at [283, 271] on icon at bounding box center [282, 270] width 12 height 12
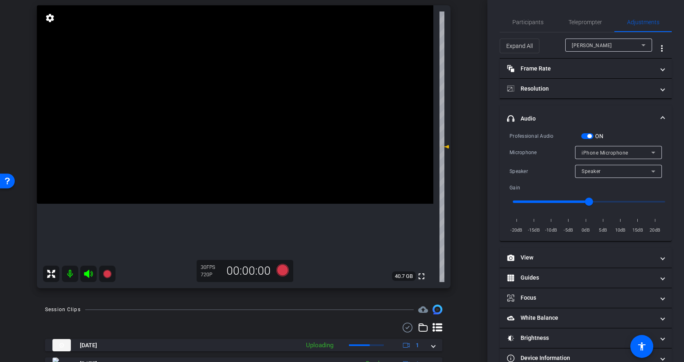
click at [591, 136] on span "button" at bounding box center [587, 136] width 12 height 6
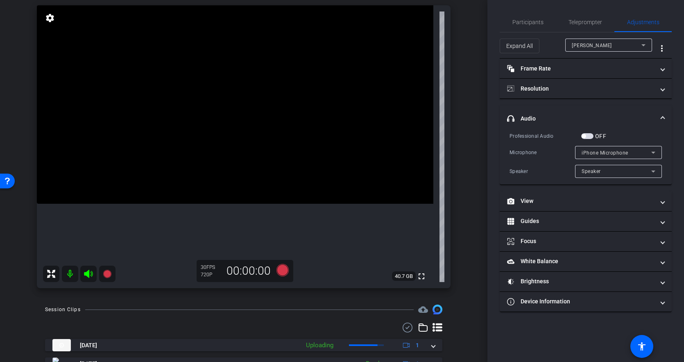
click at [536, 112] on mat-expansion-panel-header "headphone icon Audio" at bounding box center [586, 118] width 172 height 26
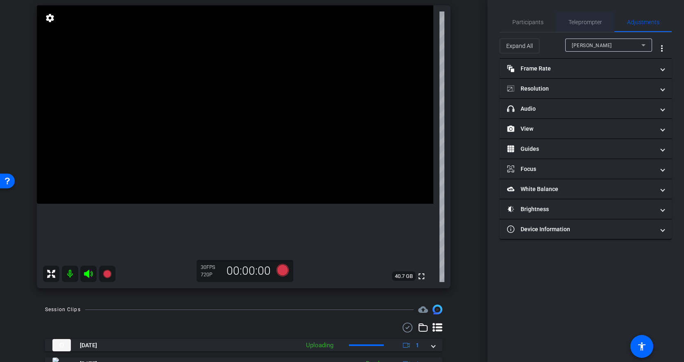
click at [589, 25] on span "Teleprompter" at bounding box center [586, 22] width 34 height 6
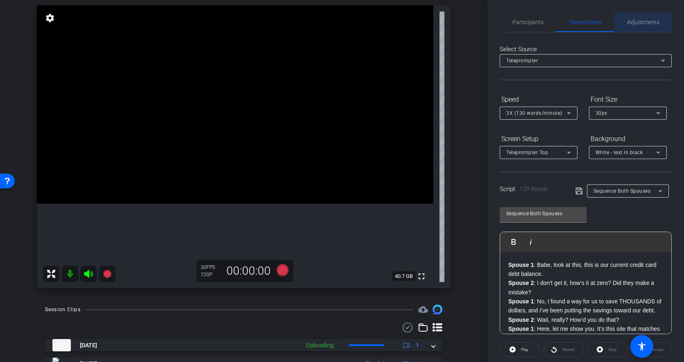
click at [621, 21] on span "Adjustments" at bounding box center [643, 22] width 32 height 6
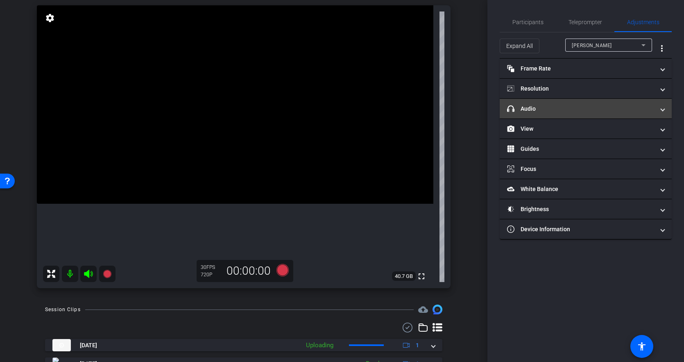
click at [548, 108] on mat-panel-title "headphone icon Audio" at bounding box center [580, 108] width 147 height 9
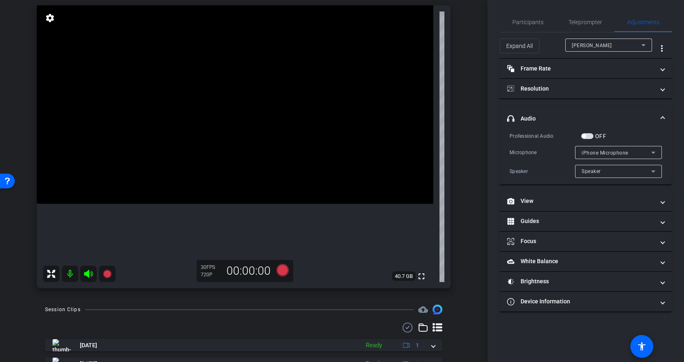
click at [589, 136] on span "button" at bounding box center [587, 136] width 12 height 6
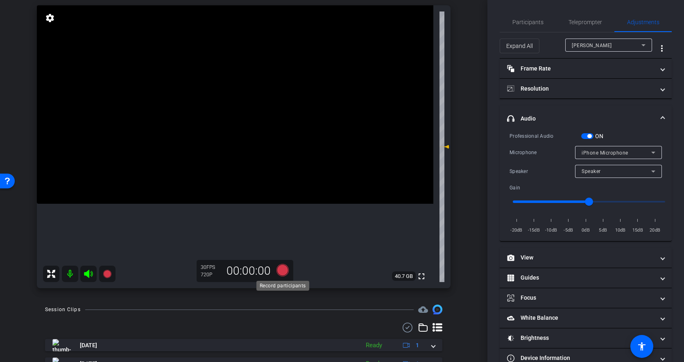
click at [285, 270] on icon at bounding box center [282, 270] width 12 height 12
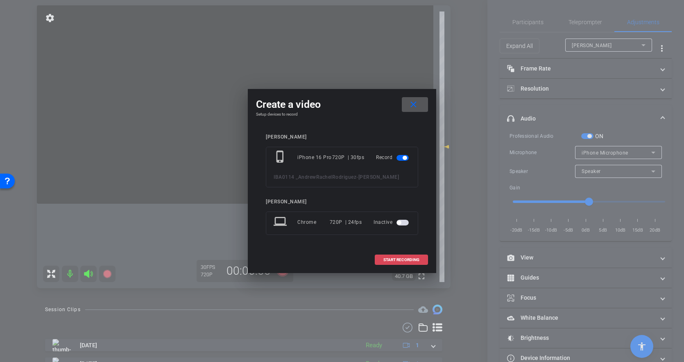
click at [417, 261] on span "START RECORDING" at bounding box center [401, 260] width 36 height 4
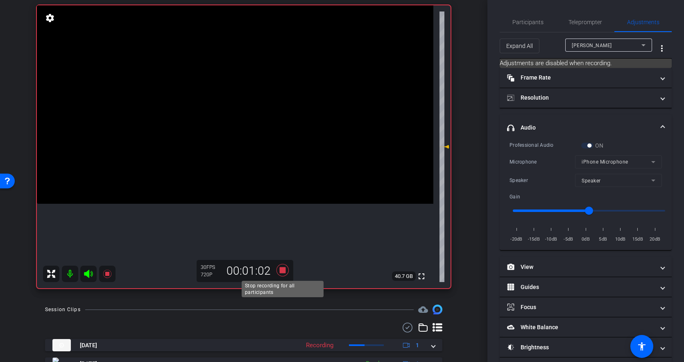
click at [283, 271] on icon at bounding box center [282, 270] width 12 height 12
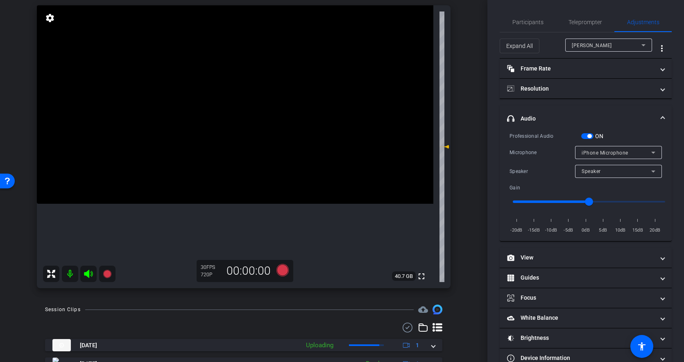
click at [587, 135] on span "button" at bounding box center [587, 136] width 12 height 6
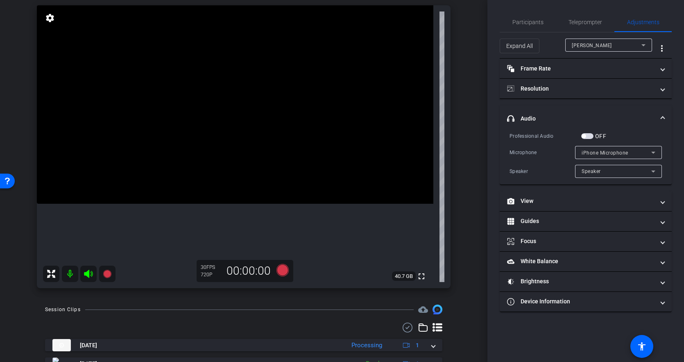
click at [588, 136] on span "button" at bounding box center [587, 136] width 12 height 6
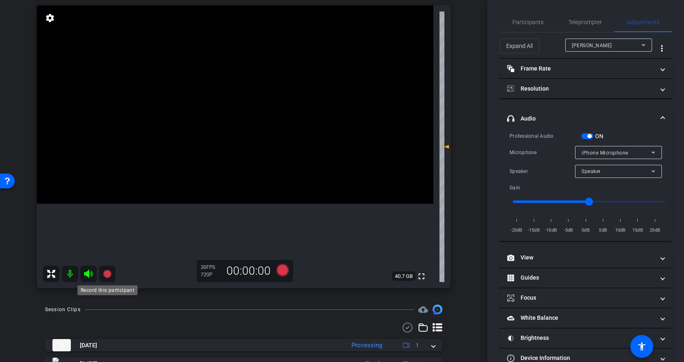
click at [110, 272] on icon at bounding box center [107, 274] width 8 height 8
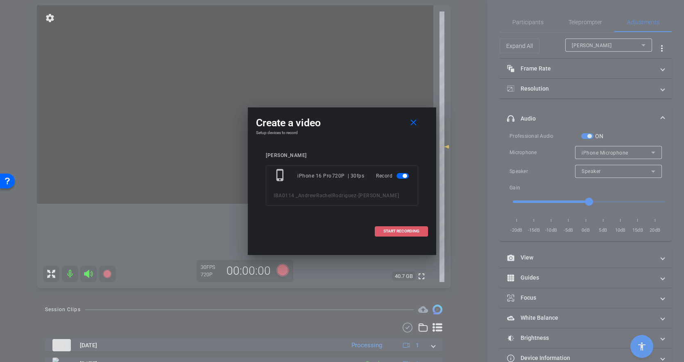
click at [411, 230] on span "START RECORDING" at bounding box center [401, 231] width 36 height 4
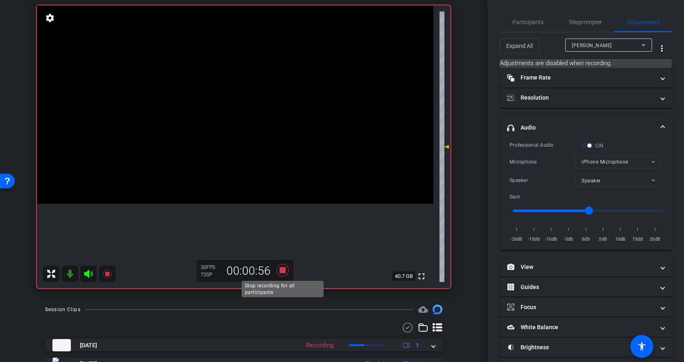
click at [285, 270] on icon at bounding box center [282, 270] width 12 height 12
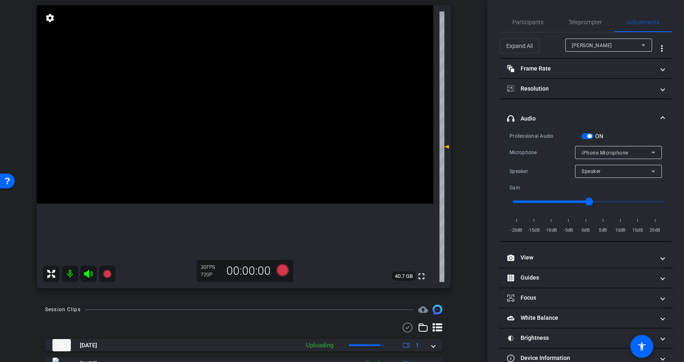
click at [587, 135] on span "button" at bounding box center [587, 136] width 12 height 6
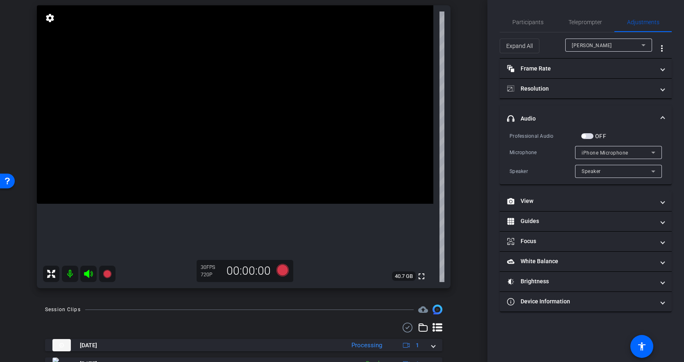
click at [549, 111] on mat-expansion-panel-header "headphone icon Audio" at bounding box center [586, 118] width 172 height 26
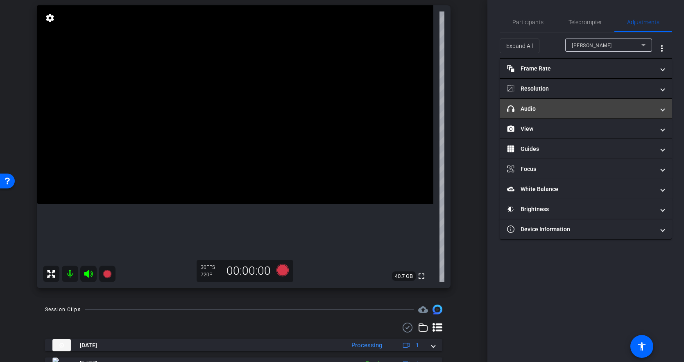
click at [549, 111] on mat-panel-title "headphone icon Audio" at bounding box center [580, 108] width 147 height 9
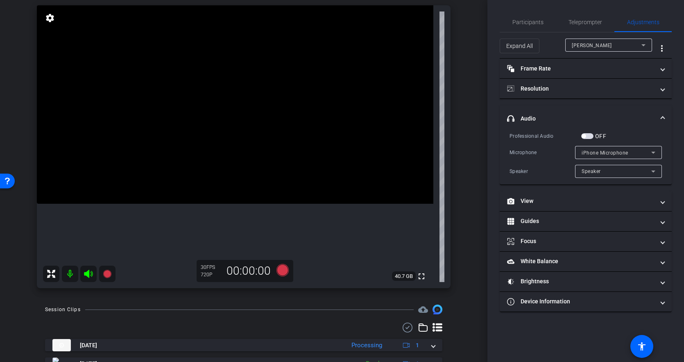
click at [565, 115] on mat-panel-title "headphone icon Audio" at bounding box center [580, 118] width 147 height 9
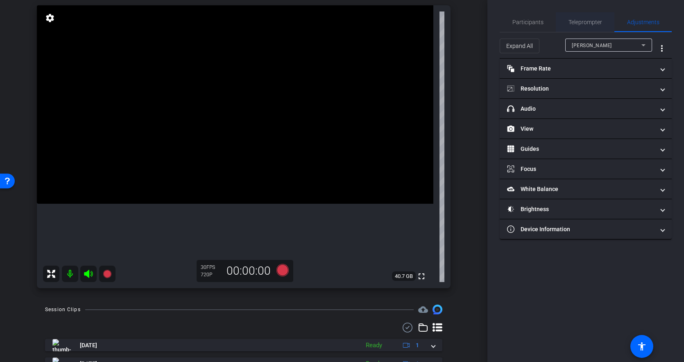
click at [576, 25] on span "Teleprompter" at bounding box center [586, 22] width 34 height 6
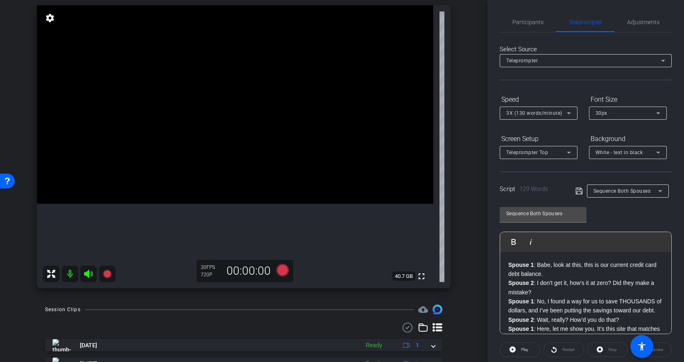
click at [549, 273] on p "Spouse 1 : Babe, look at this, this is our current credit card debt balance." at bounding box center [585, 269] width 155 height 18
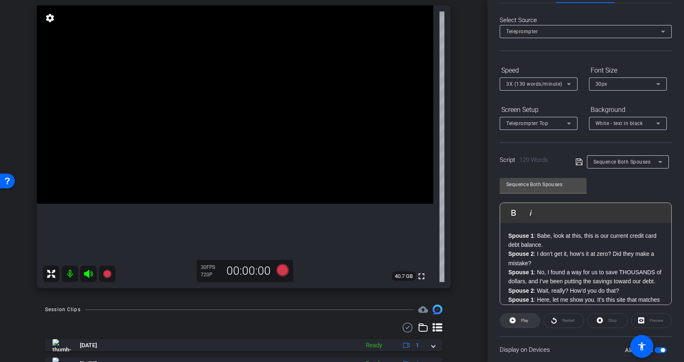
scroll to position [52, 0]
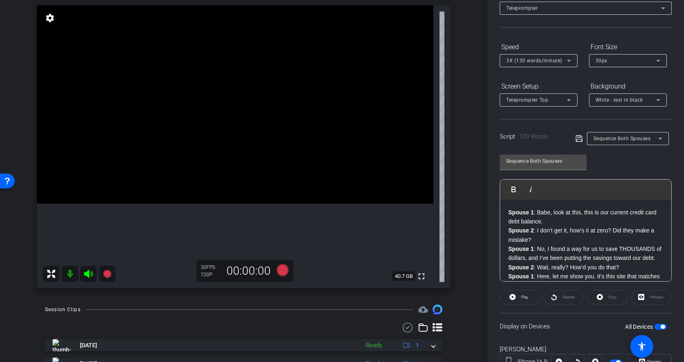
click at [550, 222] on p "Spouse 1 : Babe, look at this, this is our current credit card debt balance." at bounding box center [585, 217] width 155 height 18
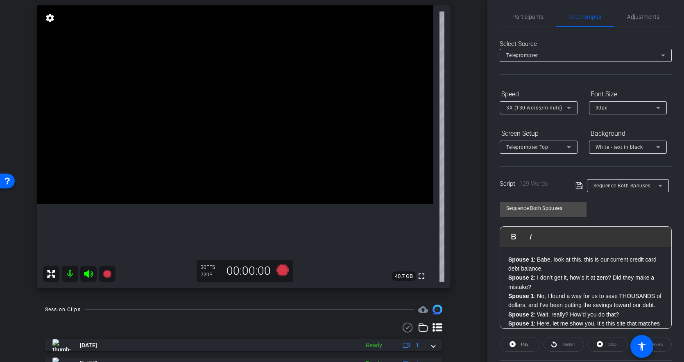
scroll to position [0, 0]
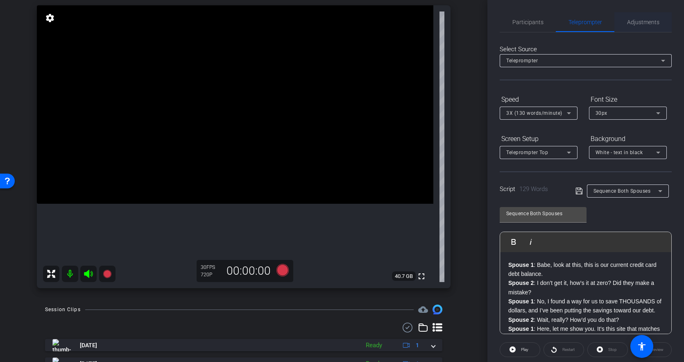
click at [621, 27] on span "Adjustments" at bounding box center [643, 22] width 32 height 20
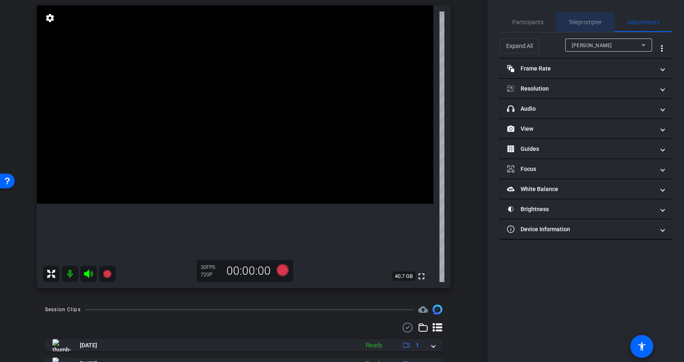
click at [595, 19] on span "Teleprompter" at bounding box center [586, 22] width 34 height 6
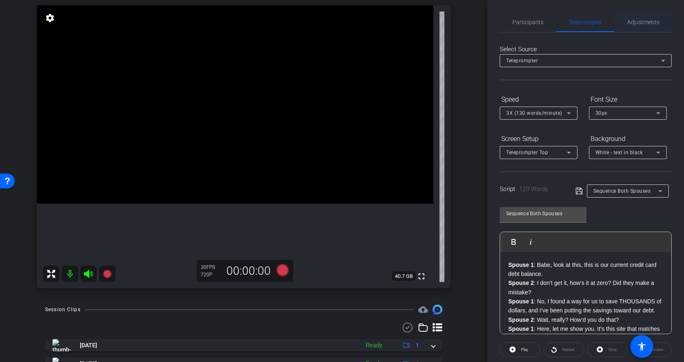
click at [621, 25] on span "Adjustments" at bounding box center [643, 22] width 32 height 6
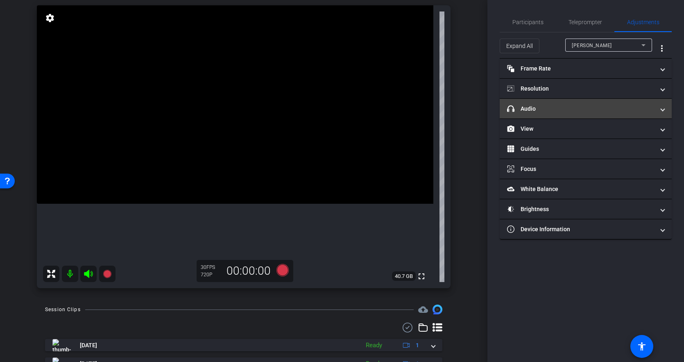
click at [564, 107] on mat-panel-title "headphone icon Audio" at bounding box center [580, 108] width 147 height 9
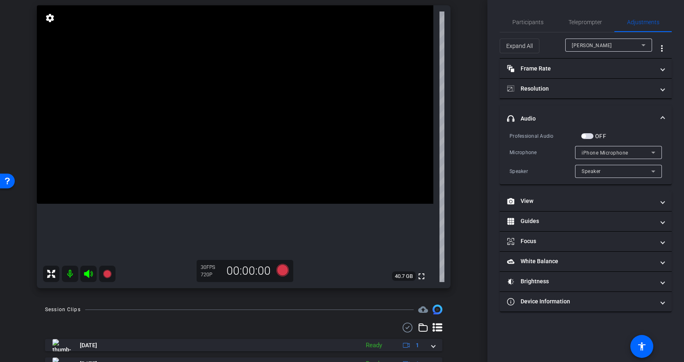
click at [590, 134] on span "button" at bounding box center [587, 136] width 12 height 6
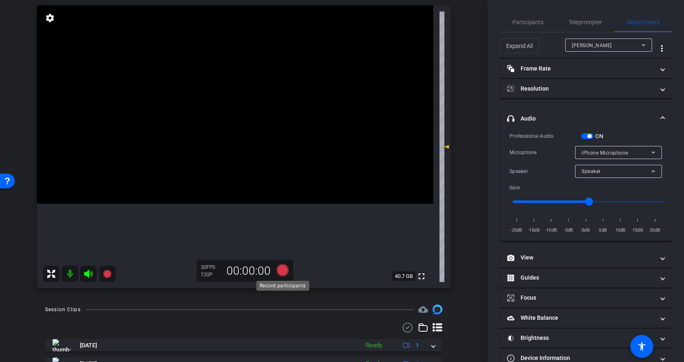
click at [282, 274] on icon at bounding box center [282, 270] width 12 height 12
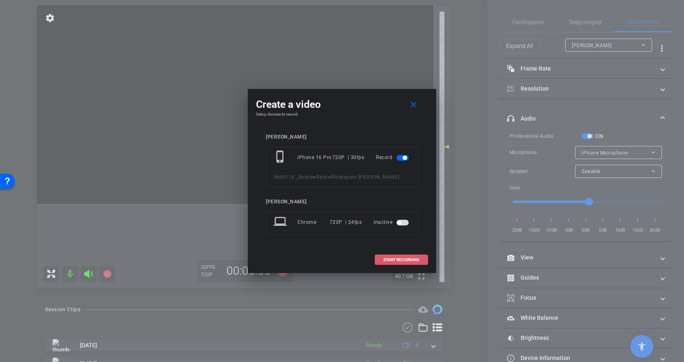
click at [410, 260] on span "START RECORDING" at bounding box center [401, 260] width 36 height 4
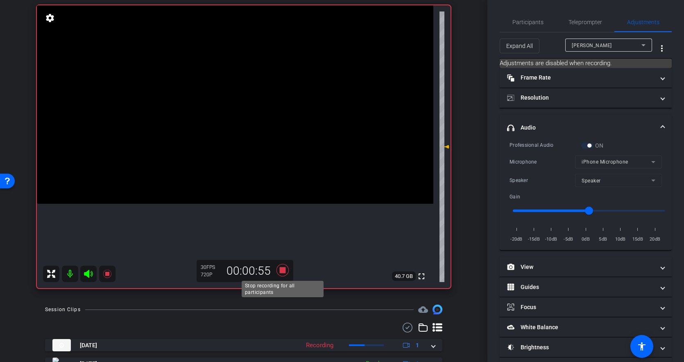
click at [283, 272] on icon at bounding box center [282, 270] width 12 height 12
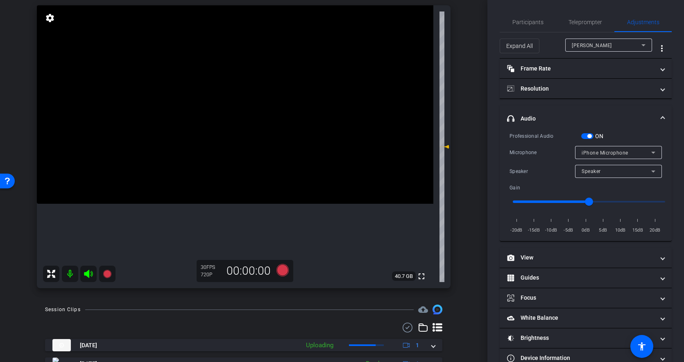
click at [585, 139] on div "ON" at bounding box center [592, 136] width 23 height 8
click at [585, 136] on span "button" at bounding box center [587, 136] width 12 height 6
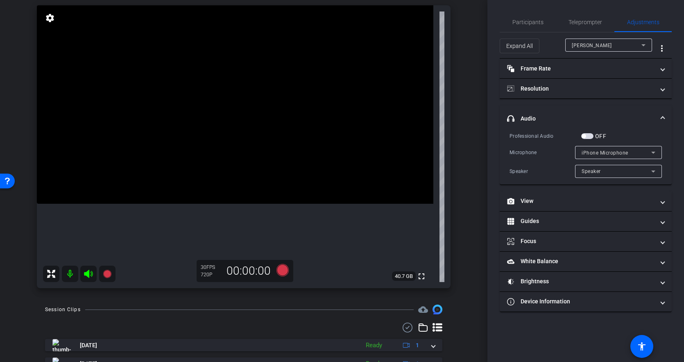
click at [587, 136] on span "button" at bounding box center [587, 136] width 12 height 6
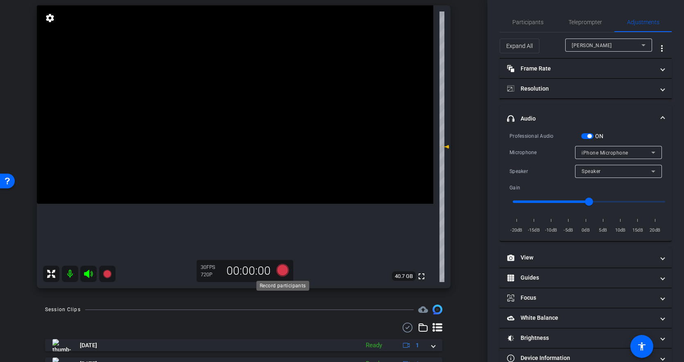
click at [280, 269] on icon at bounding box center [282, 270] width 12 height 12
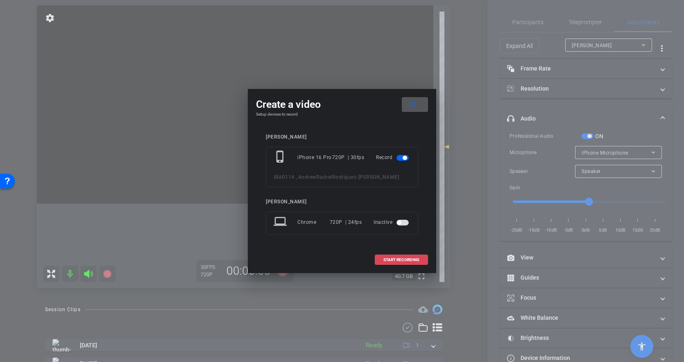
click at [399, 259] on span "START RECORDING" at bounding box center [401, 260] width 36 height 4
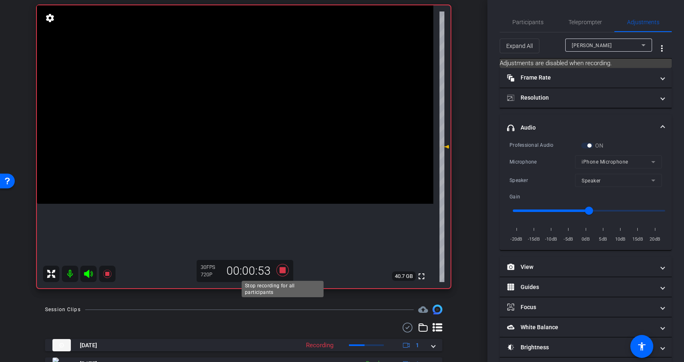
click at [285, 272] on icon at bounding box center [282, 270] width 12 height 12
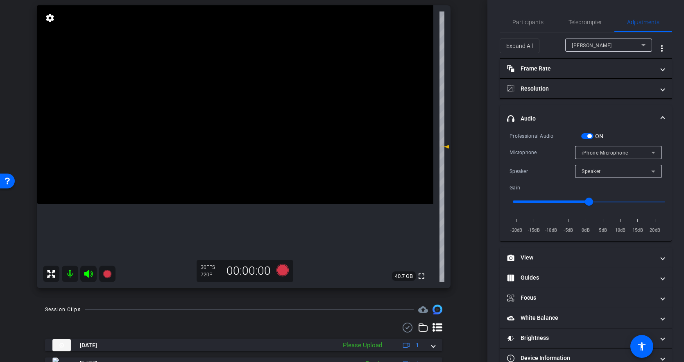
click at [587, 136] on span "button" at bounding box center [589, 136] width 4 height 4
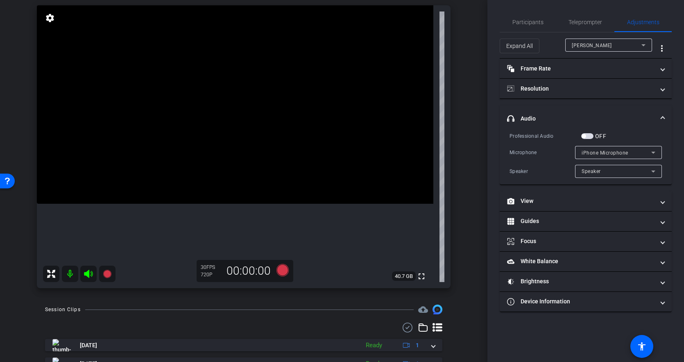
click at [589, 135] on span "button" at bounding box center [587, 136] width 12 height 6
click at [279, 271] on icon at bounding box center [282, 270] width 12 height 12
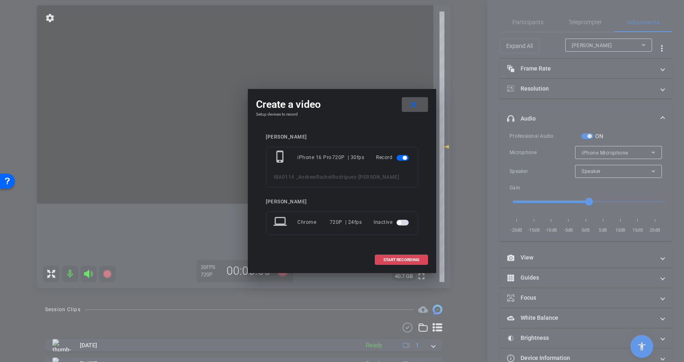
click at [401, 259] on span "START RECORDING" at bounding box center [401, 260] width 36 height 4
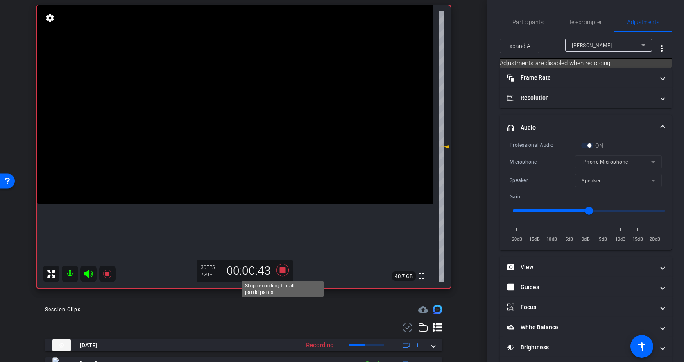
click at [286, 272] on icon at bounding box center [283, 270] width 20 height 15
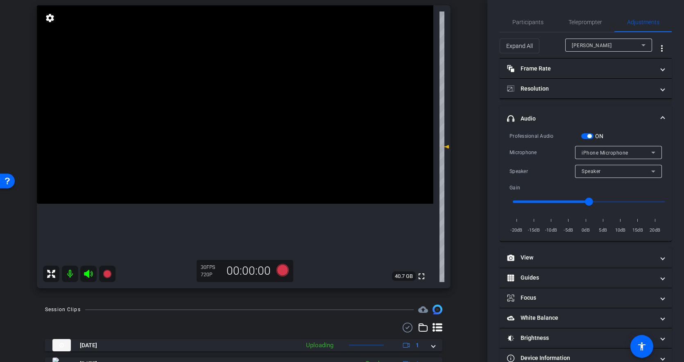
click at [590, 134] on span "button" at bounding box center [589, 136] width 4 height 4
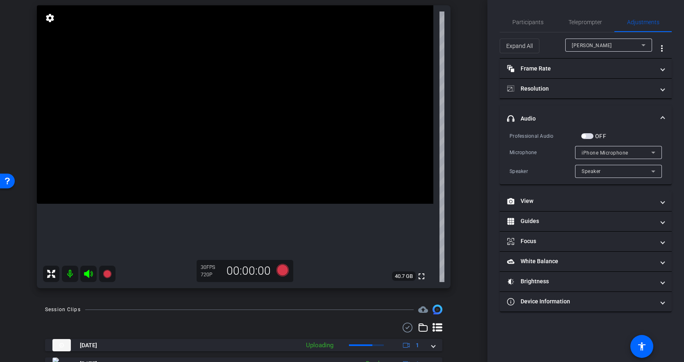
click at [589, 136] on span "button" at bounding box center [587, 136] width 12 height 6
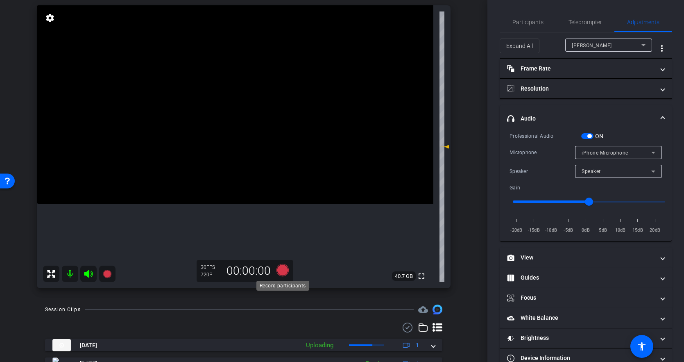
click at [287, 270] on icon at bounding box center [282, 270] width 12 height 12
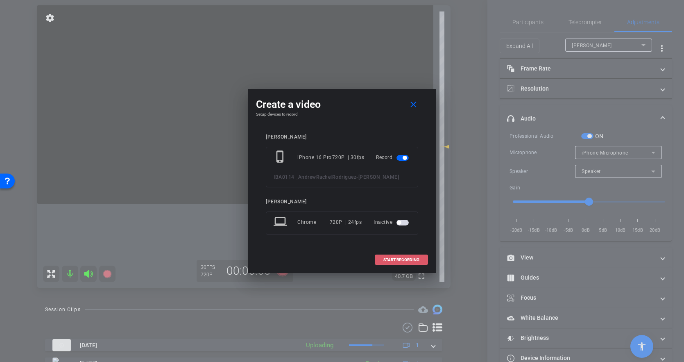
click at [387, 255] on span at bounding box center [401, 260] width 52 height 20
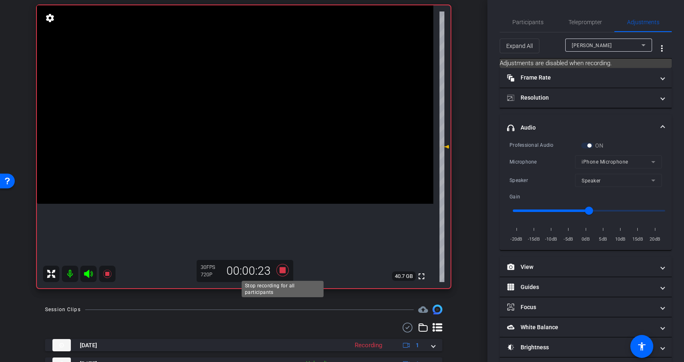
click at [284, 270] on icon at bounding box center [282, 270] width 12 height 12
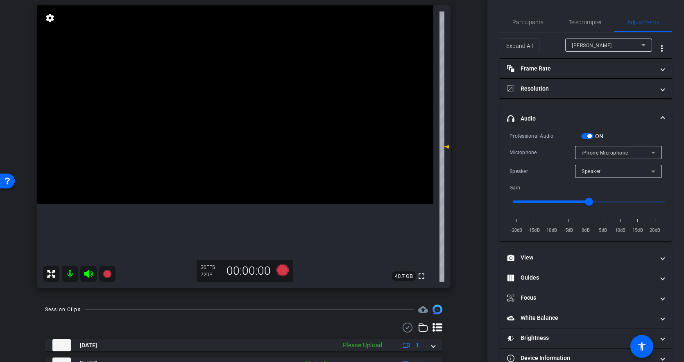
click at [587, 139] on div "ON" at bounding box center [592, 136] width 23 height 8
click at [587, 135] on span "button" at bounding box center [587, 136] width 12 height 6
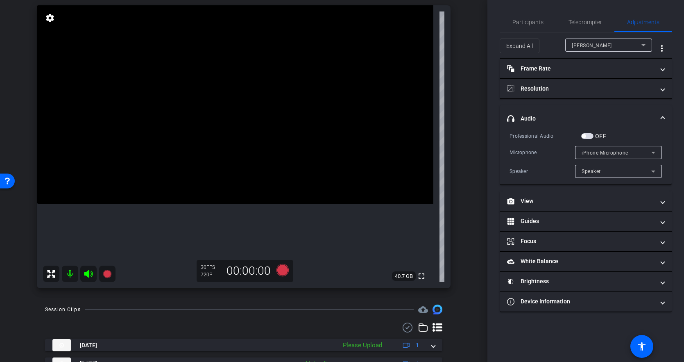
click at [587, 111] on mat-expansion-panel-header "headphone icon Audio" at bounding box center [586, 118] width 172 height 26
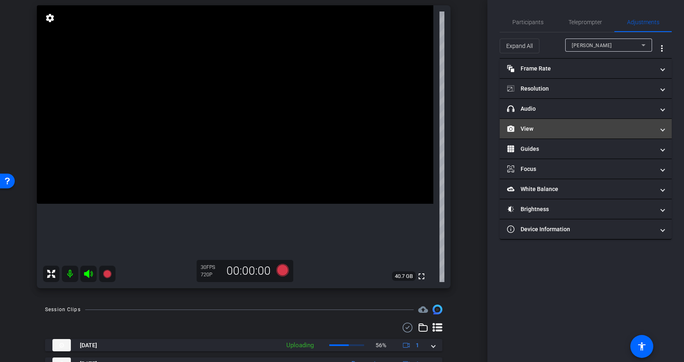
click at [542, 134] on mat-expansion-panel-header "View" at bounding box center [586, 129] width 172 height 20
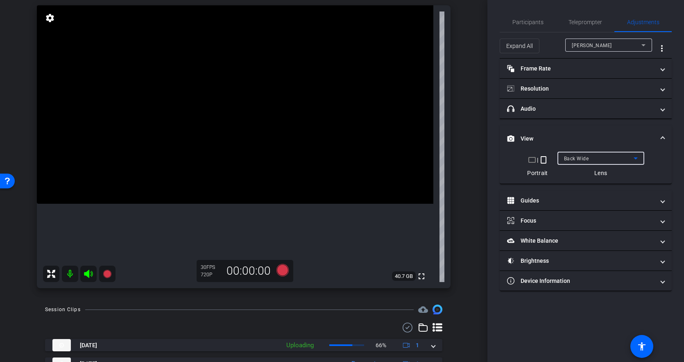
click at [589, 159] on div "Back Wide" at bounding box center [599, 158] width 70 height 10
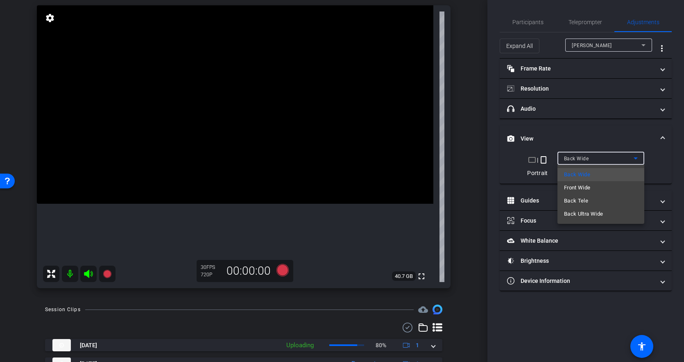
click at [580, 186] on span "Front Wide" at bounding box center [577, 188] width 27 height 10
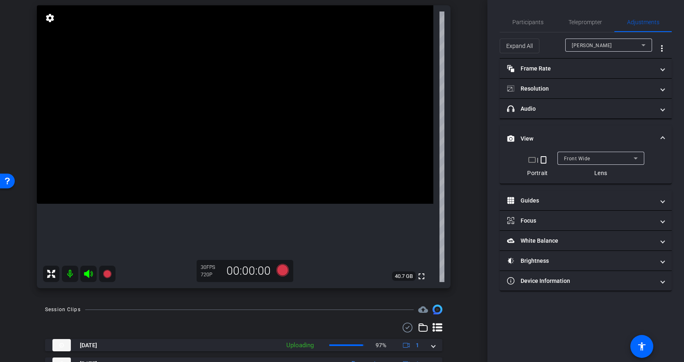
click at [552, 129] on mat-expansion-panel-header "View" at bounding box center [586, 138] width 172 height 26
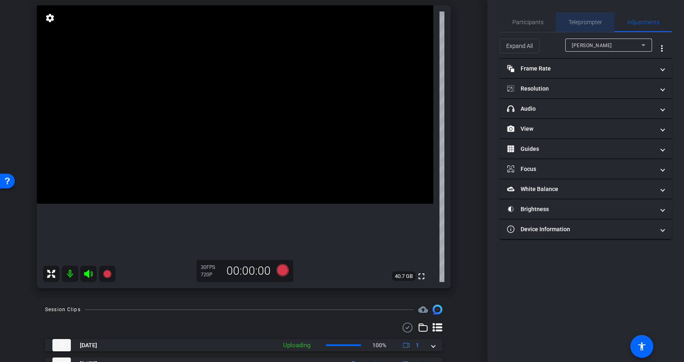
click at [581, 24] on span "Teleprompter" at bounding box center [586, 22] width 34 height 6
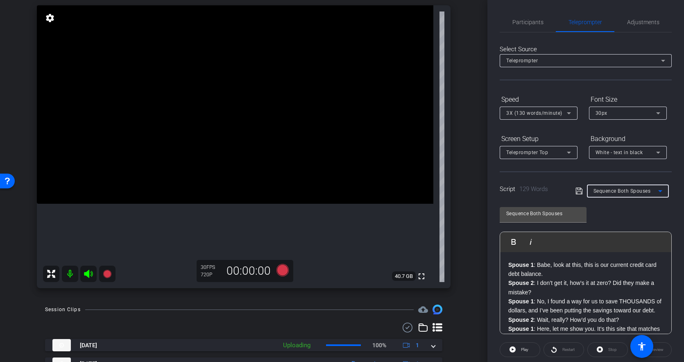
click at [603, 191] on span "Sequence Both Spouses" at bounding box center [622, 191] width 57 height 6
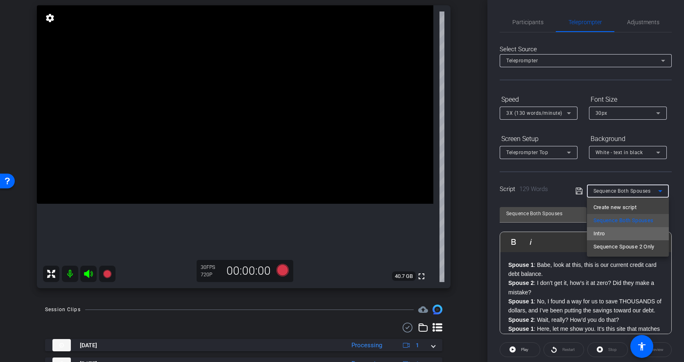
click at [605, 235] on mat-option "Intro" at bounding box center [628, 233] width 82 height 13
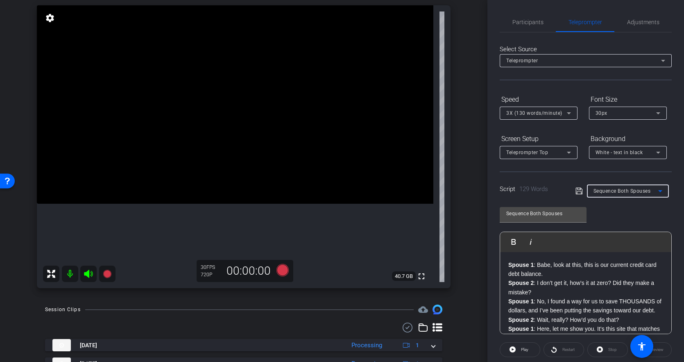
type input "Intro"
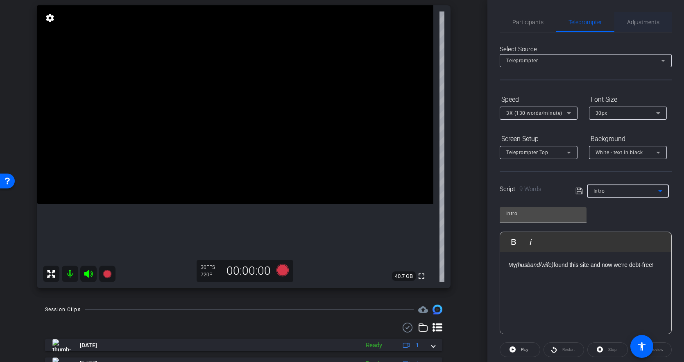
click at [621, 20] on span "Adjustments" at bounding box center [643, 22] width 32 height 6
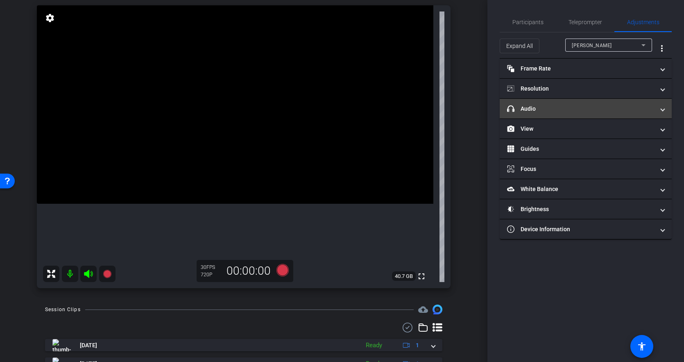
click at [546, 112] on mat-panel-title "headphone icon Audio" at bounding box center [580, 108] width 147 height 9
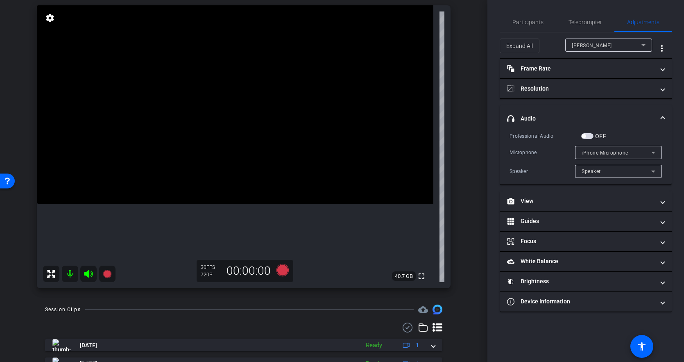
click at [590, 136] on span "button" at bounding box center [587, 136] width 12 height 6
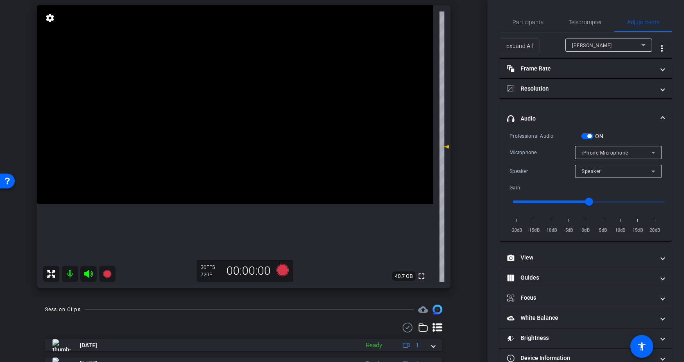
click at [590, 136] on span "button" at bounding box center [589, 136] width 4 height 4
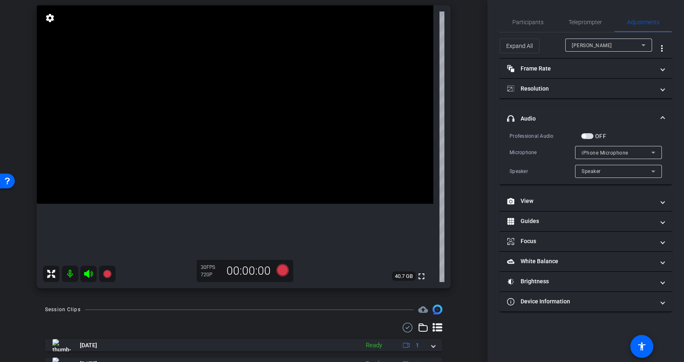
click at [590, 136] on span "button" at bounding box center [587, 136] width 12 height 6
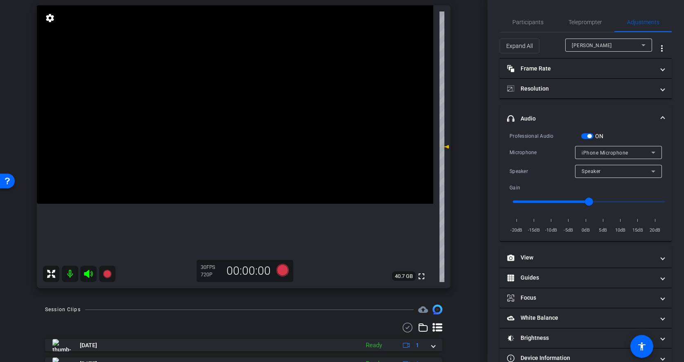
click at [590, 137] on span "button" at bounding box center [589, 136] width 4 height 4
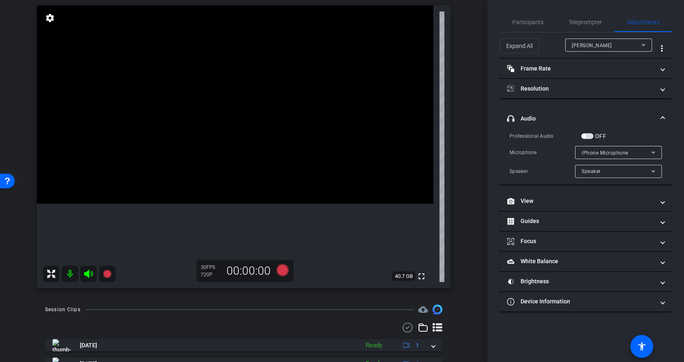
click at [587, 116] on mat-panel-title "headphone icon Audio" at bounding box center [580, 118] width 147 height 9
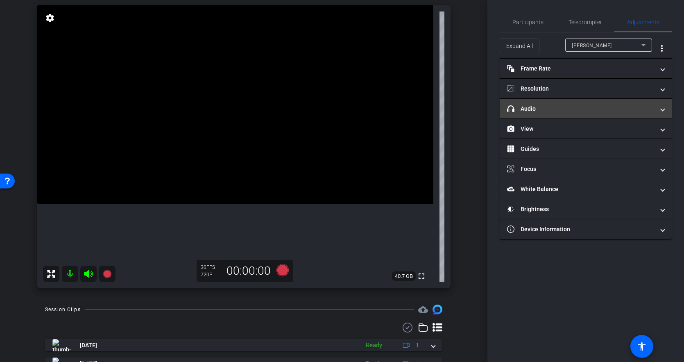
click at [585, 115] on mat-expansion-panel-header "headphone icon Audio" at bounding box center [586, 109] width 172 height 20
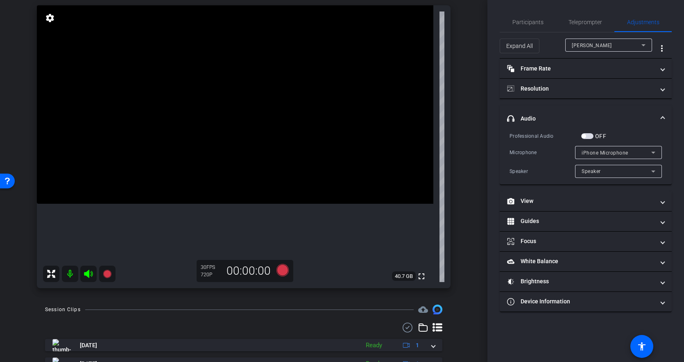
click at [586, 136] on span "button" at bounding box center [584, 136] width 4 height 4
click at [283, 272] on icon at bounding box center [282, 270] width 12 height 12
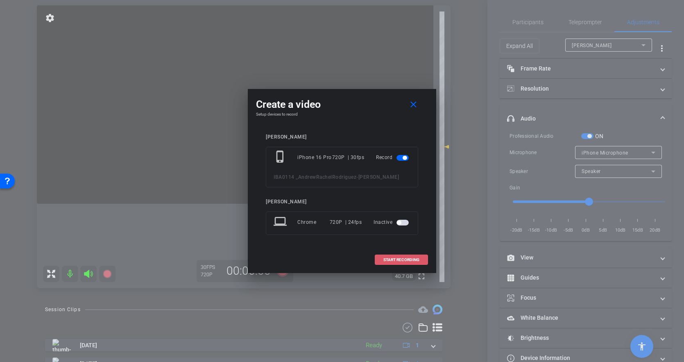
click at [408, 256] on span at bounding box center [401, 260] width 52 height 20
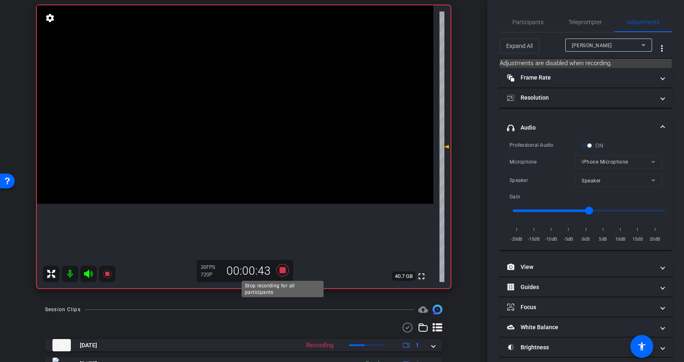
click at [285, 268] on icon at bounding box center [282, 270] width 12 height 12
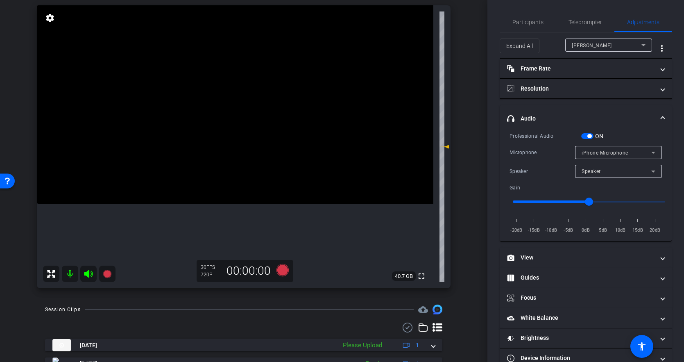
click at [588, 136] on span "button" at bounding box center [589, 136] width 4 height 4
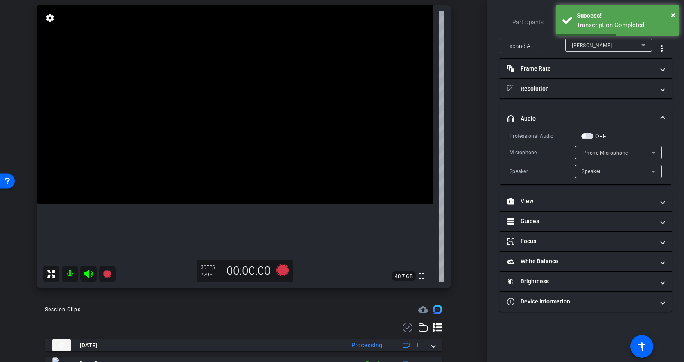
click at [591, 135] on span "button" at bounding box center [587, 136] width 12 height 6
click at [279, 270] on icon at bounding box center [282, 270] width 12 height 12
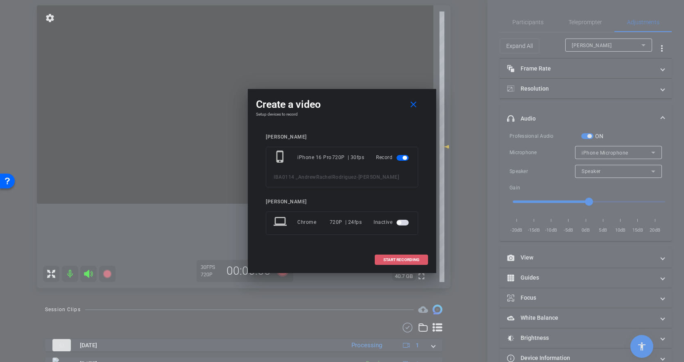
click at [398, 259] on span "START RECORDING" at bounding box center [401, 260] width 36 height 4
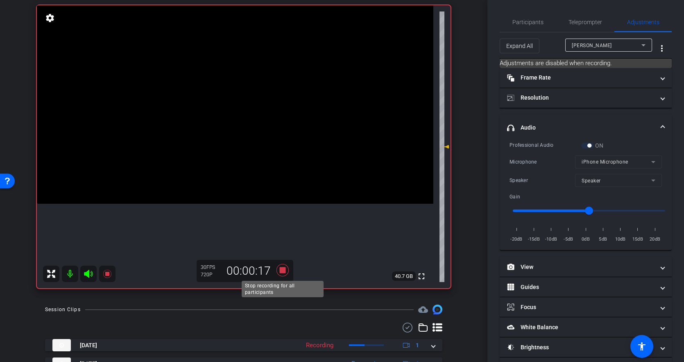
click at [282, 269] on icon at bounding box center [282, 270] width 12 height 12
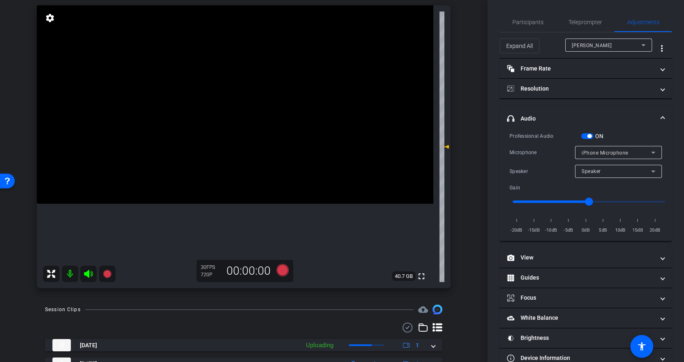
click at [589, 136] on span "button" at bounding box center [589, 136] width 4 height 4
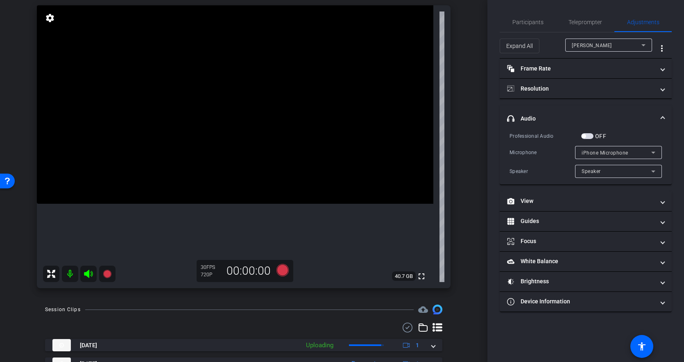
click at [587, 117] on mat-panel-title "headphone icon Audio" at bounding box center [580, 118] width 147 height 9
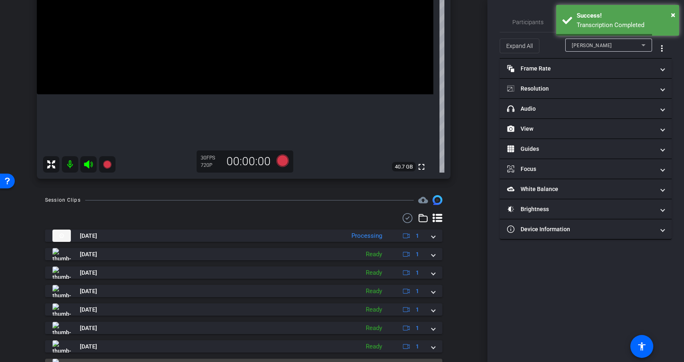
scroll to position [159, 0]
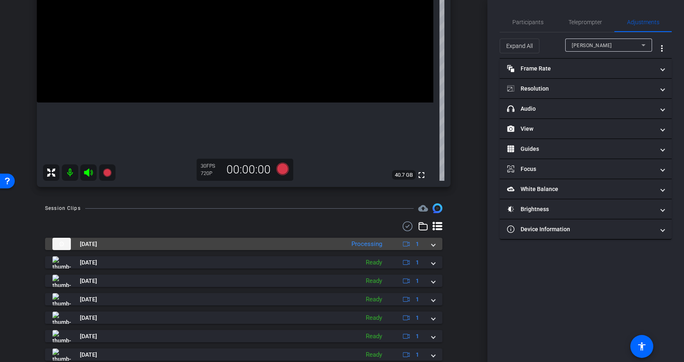
click at [432, 245] on span at bounding box center [433, 244] width 3 height 9
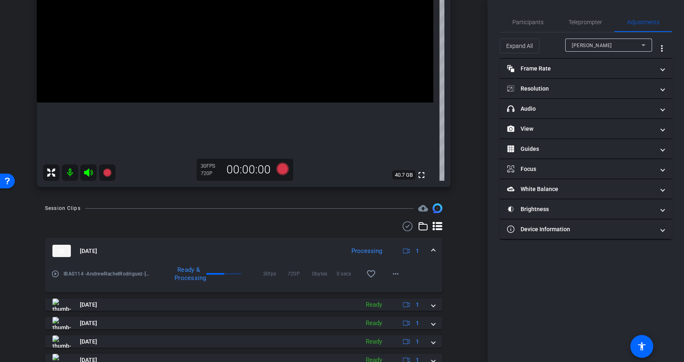
click at [434, 249] on span at bounding box center [433, 251] width 3 height 9
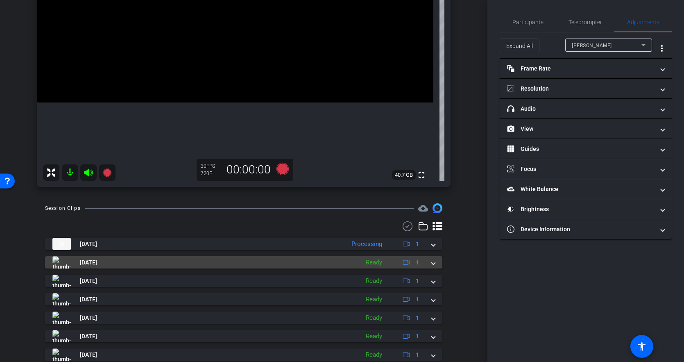
click at [435, 261] on mat-expansion-panel-header "Sep 10, 2025 Ready 1" at bounding box center [243, 262] width 397 height 12
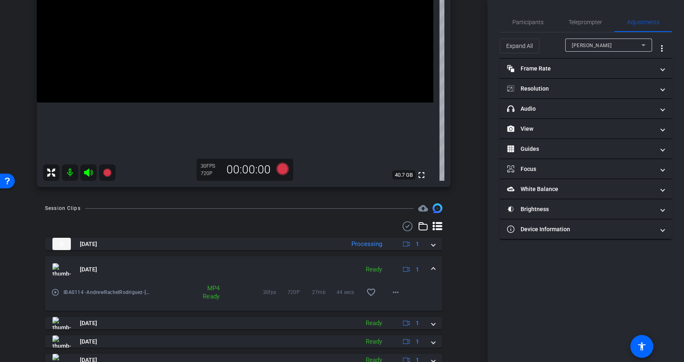
click at [58, 291] on mat-icon "play_circle_outline" at bounding box center [55, 292] width 8 height 8
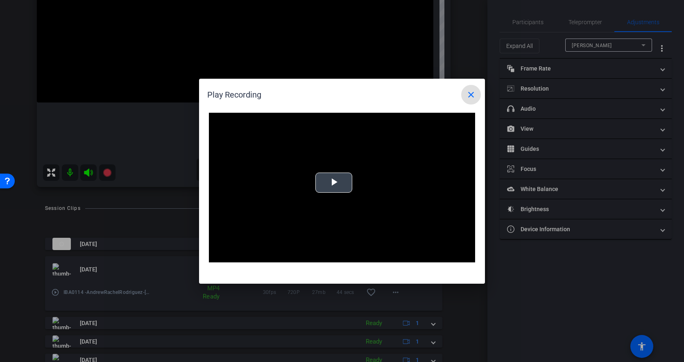
click at [336, 193] on video "Video Player" at bounding box center [342, 188] width 266 height 150
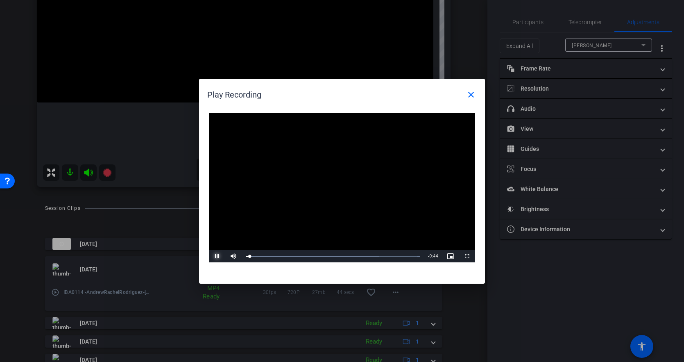
click at [217, 256] on span "Video Player" at bounding box center [217, 256] width 16 height 0
click at [466, 94] on mat-icon "close" at bounding box center [471, 95] width 10 height 10
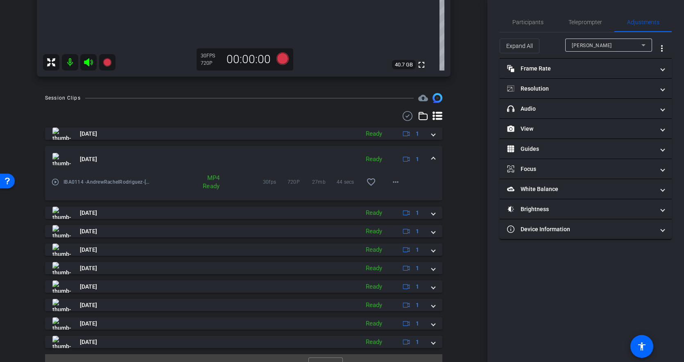
scroll to position [284, 0]
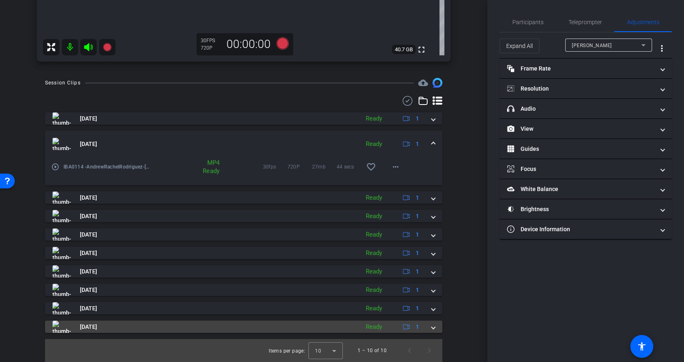
click at [101, 322] on mat-panel-title "Sep 10, 2025" at bounding box center [203, 326] width 303 height 12
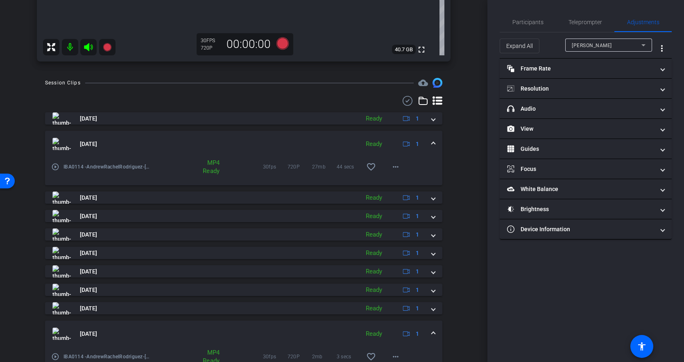
click at [56, 325] on mat-icon "play_circle_outline" at bounding box center [55, 356] width 8 height 8
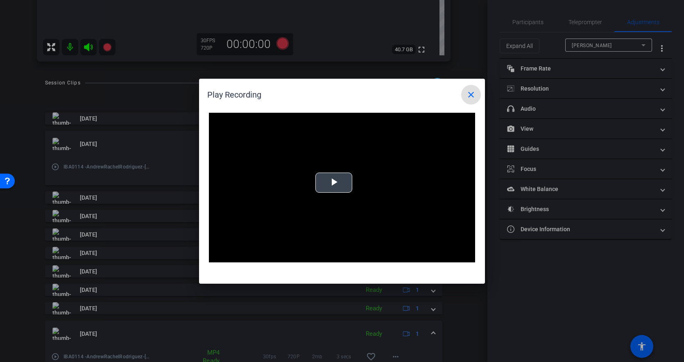
click at [348, 175] on div "Video Player is loading. Play Video Play Mute Current Time 0:00 / Duration -:- …" at bounding box center [342, 188] width 266 height 150
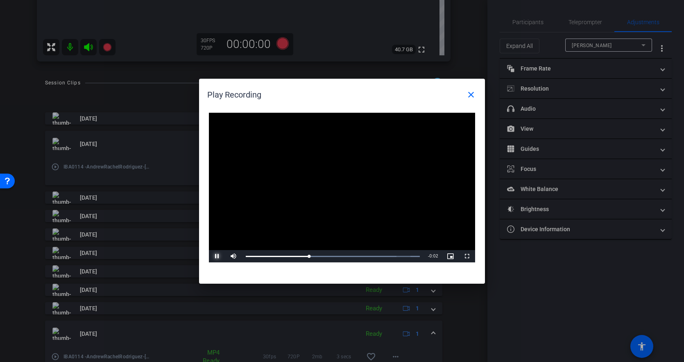
click at [219, 256] on span "Video Player" at bounding box center [217, 256] width 16 height 0
click at [474, 97] on mat-icon "close" at bounding box center [471, 95] width 10 height 10
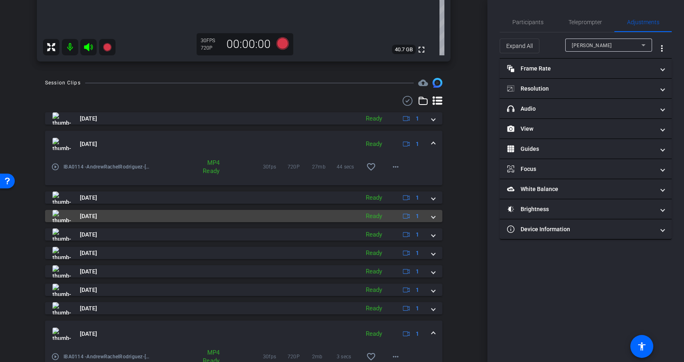
click at [97, 216] on span "Sep 10, 2025" at bounding box center [88, 216] width 17 height 9
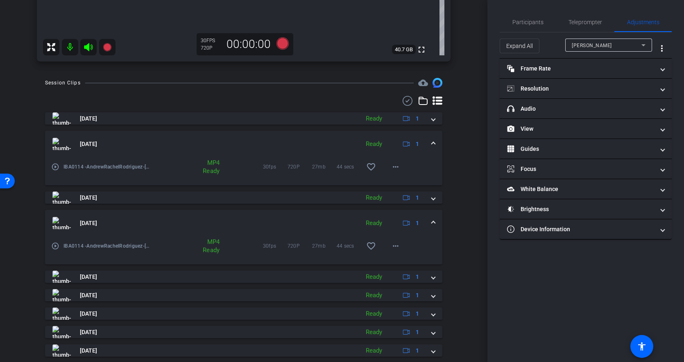
click at [55, 247] on mat-icon "play_circle_outline" at bounding box center [55, 246] width 8 height 8
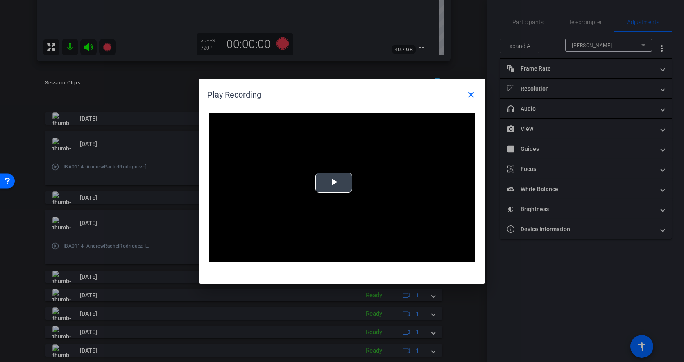
click at [334, 182] on span "Video Player" at bounding box center [334, 182] width 0 height 0
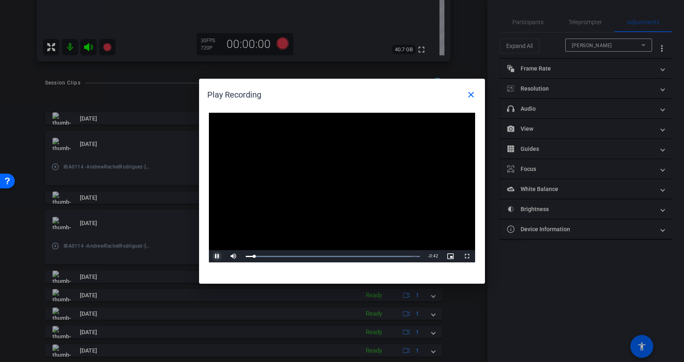
click at [217, 256] on span "Video Player" at bounding box center [217, 256] width 16 height 0
click at [475, 95] on mat-icon "close" at bounding box center [471, 95] width 10 height 10
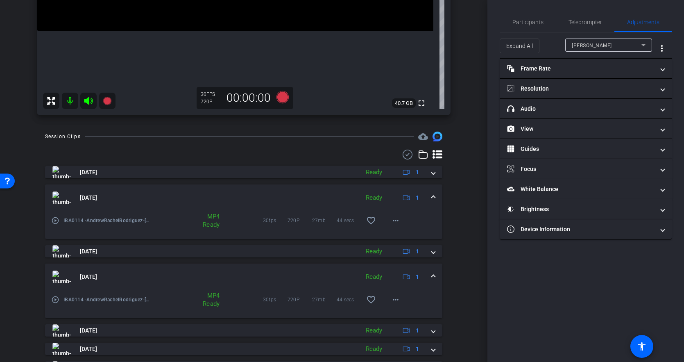
scroll to position [240, 0]
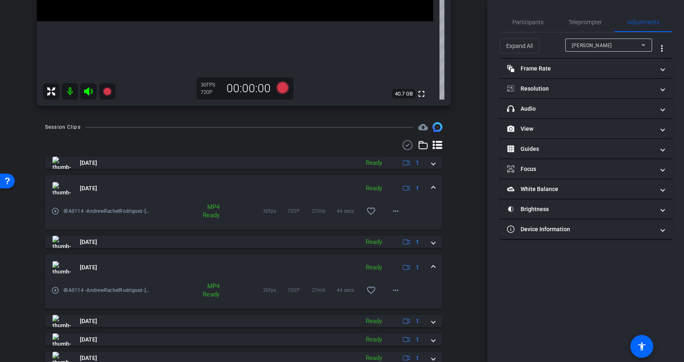
click at [432, 268] on span at bounding box center [433, 267] width 3 height 9
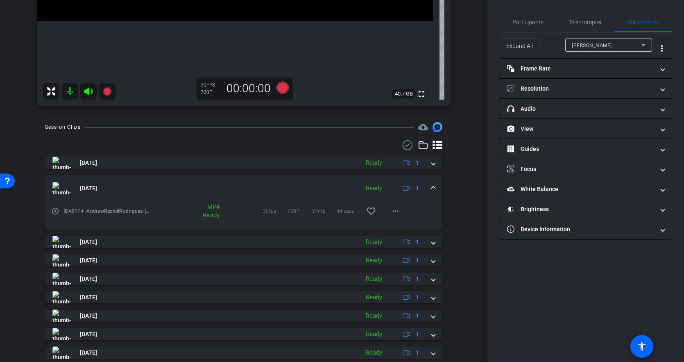
click at [432, 184] on span at bounding box center [433, 188] width 3 height 9
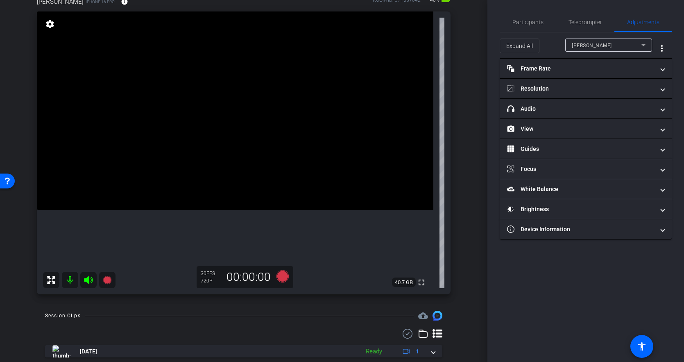
scroll to position [17, 0]
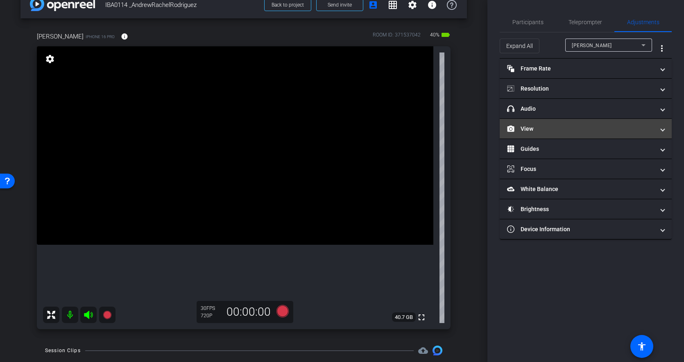
click at [540, 129] on mat-panel-title "View" at bounding box center [580, 129] width 147 height 9
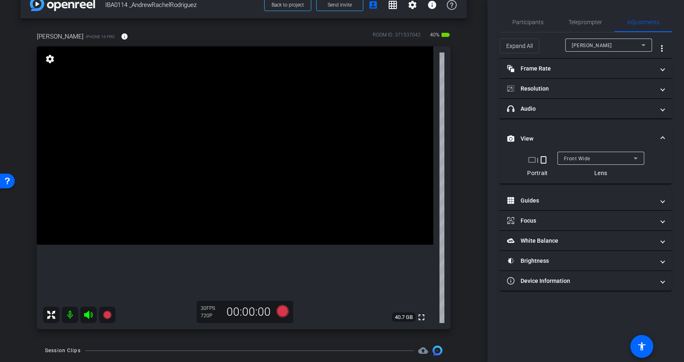
click at [541, 131] on mat-expansion-panel-header "View" at bounding box center [586, 138] width 172 height 26
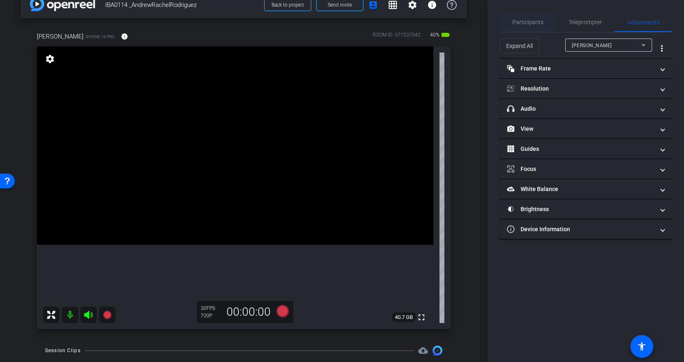
click at [532, 19] on span "Participants" at bounding box center [527, 22] width 31 height 6
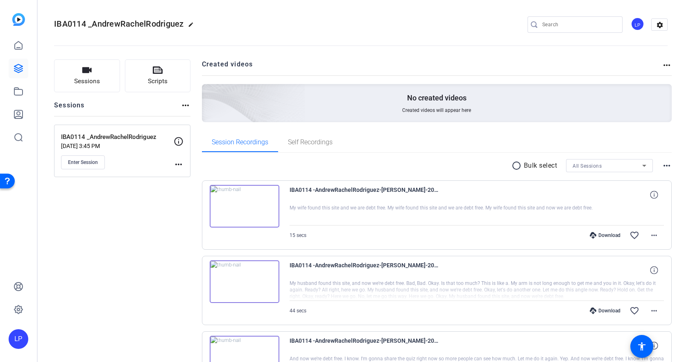
click at [517, 166] on mat-icon "radio_button_unchecked" at bounding box center [518, 166] width 12 height 10
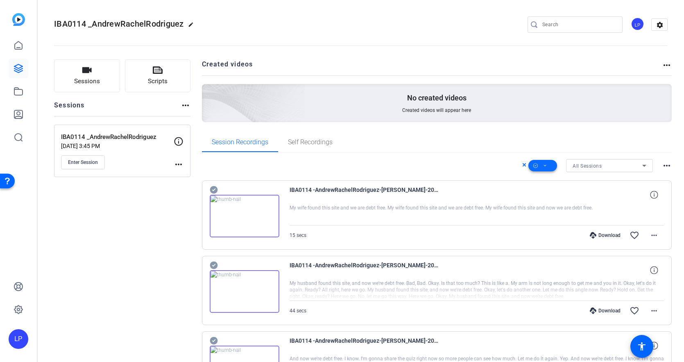
click at [546, 164] on icon at bounding box center [545, 166] width 4 height 10
click at [550, 175] on span "Select All" at bounding box center [556, 179] width 43 height 10
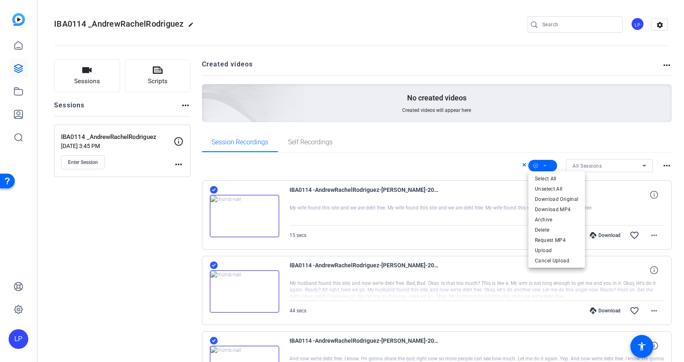
click at [550, 147] on div at bounding box center [342, 181] width 684 height 362
click at [549, 166] on span at bounding box center [542, 166] width 29 height 20
click at [562, 202] on span "Download Original" at bounding box center [556, 199] width 43 height 10
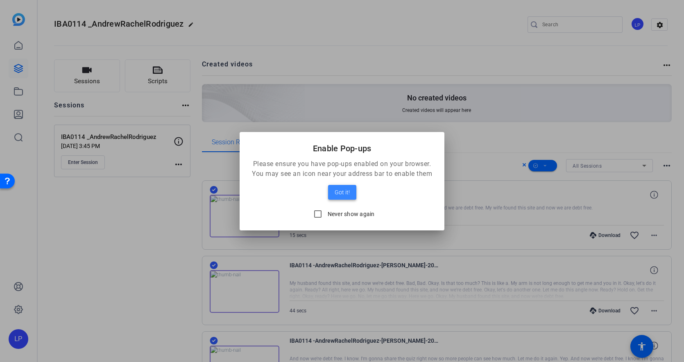
click at [345, 193] on span "Got it!" at bounding box center [342, 192] width 15 height 10
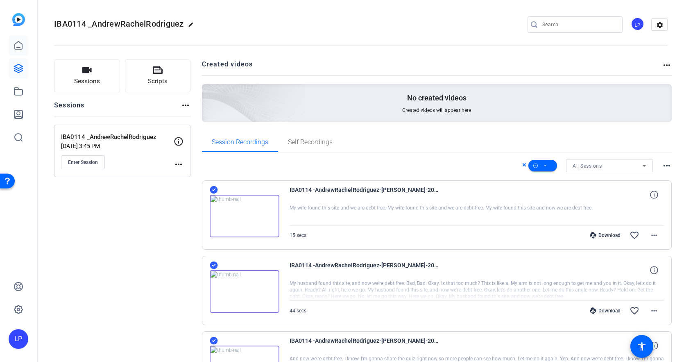
click at [13, 48] on link at bounding box center [19, 46] width 20 height 20
